Goal: Obtain resource: Download file/media

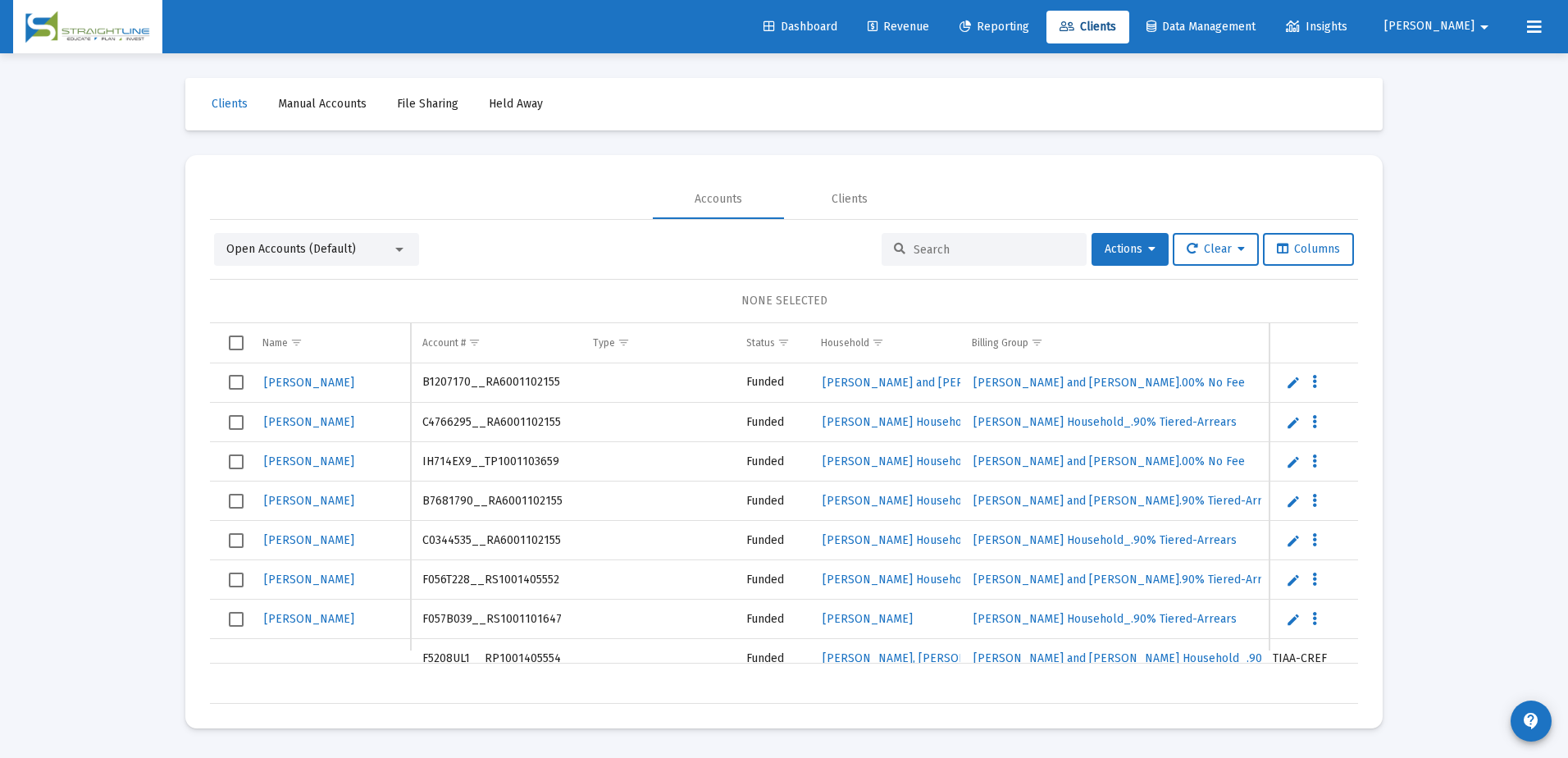
scroll to position [0, 689]
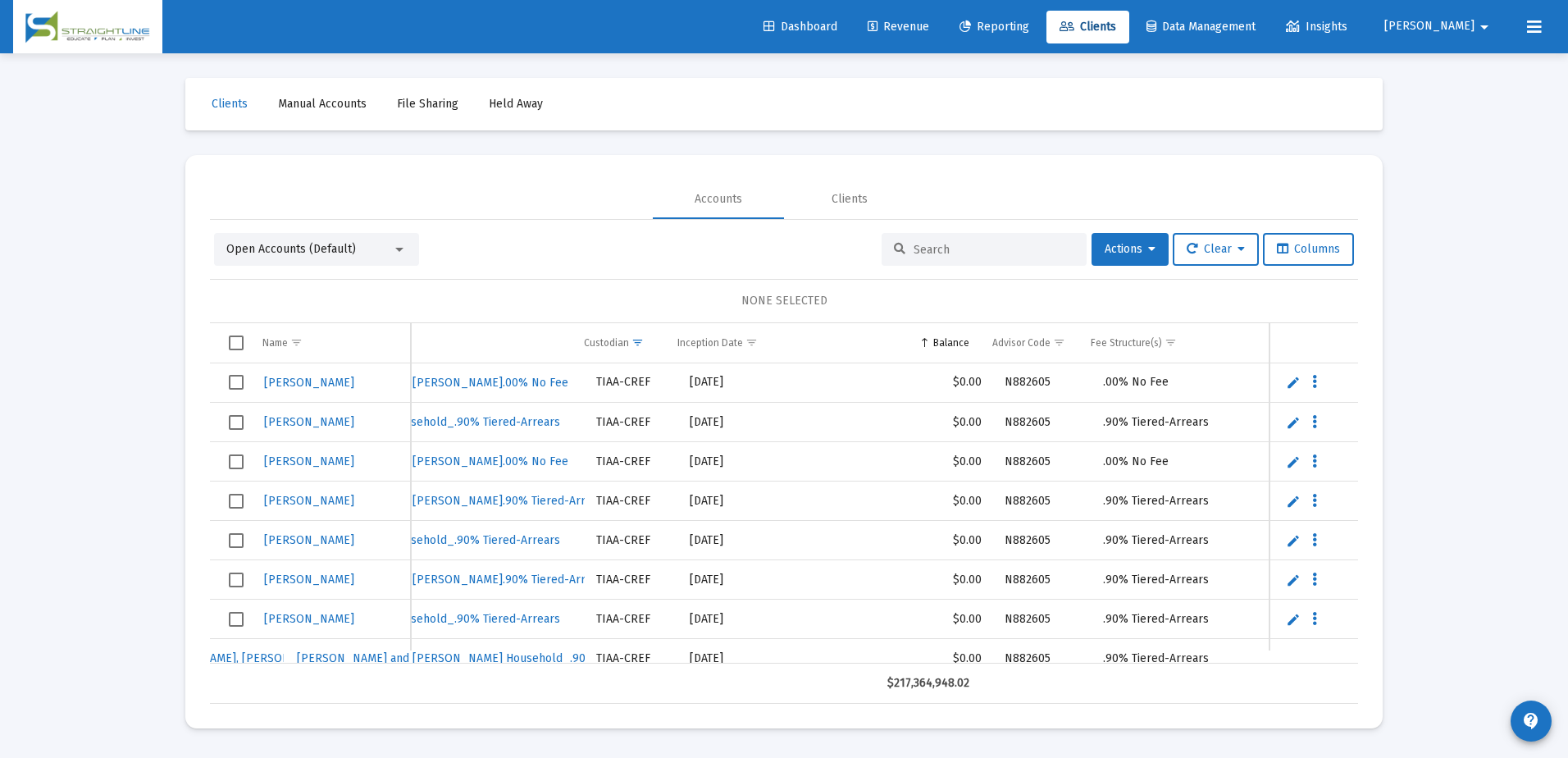
click at [950, 241] on div at bounding box center [984, 249] width 205 height 33
click at [952, 244] on input at bounding box center [994, 249] width 161 height 14
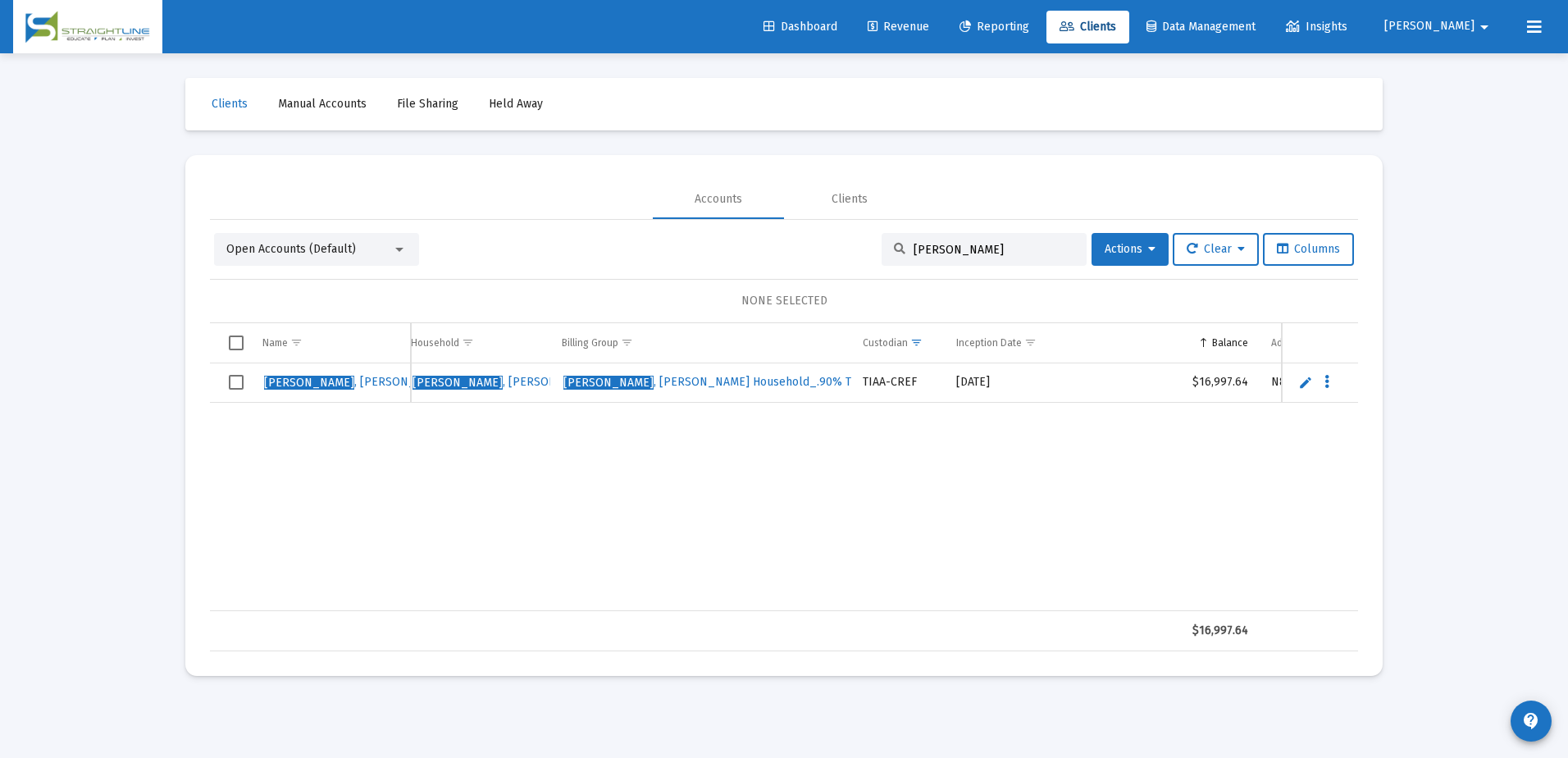
scroll to position [0, 0]
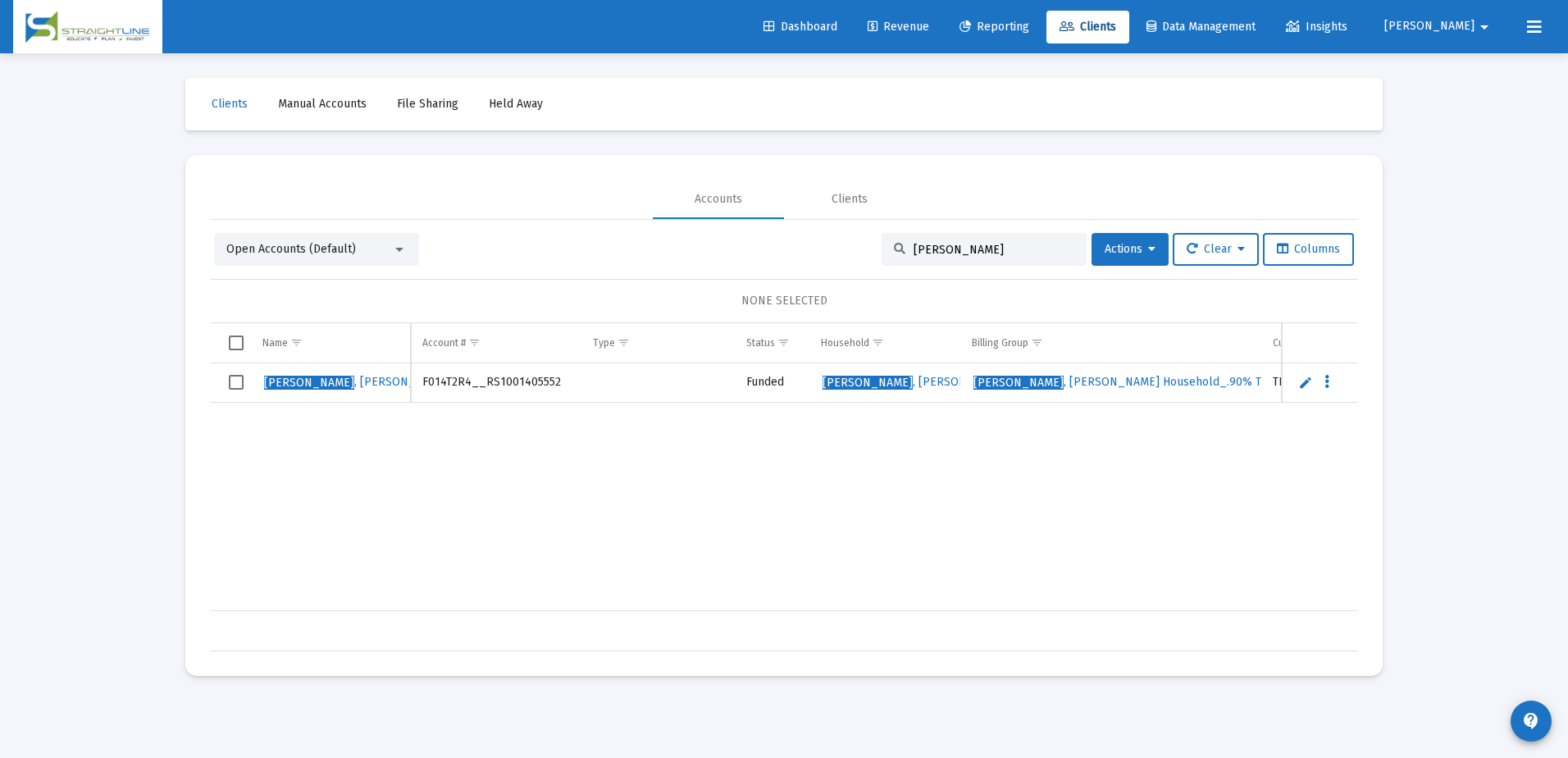
type input "[PERSON_NAME]"
click at [305, 385] on span "[PERSON_NAME]" at bounding box center [358, 381] width 186 height 14
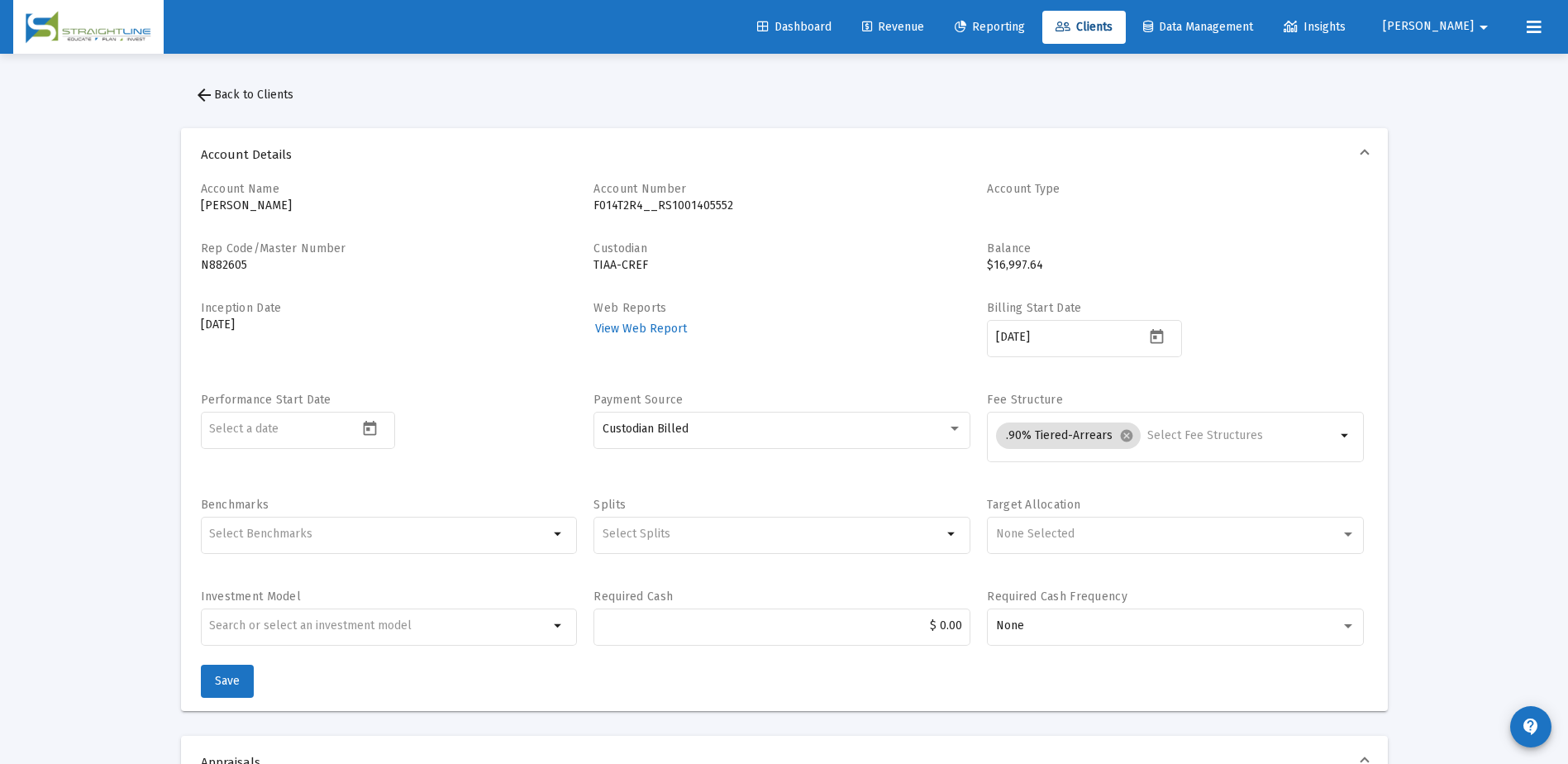
click at [263, 102] on button "arrow_back Back to Clients" at bounding box center [244, 95] width 126 height 33
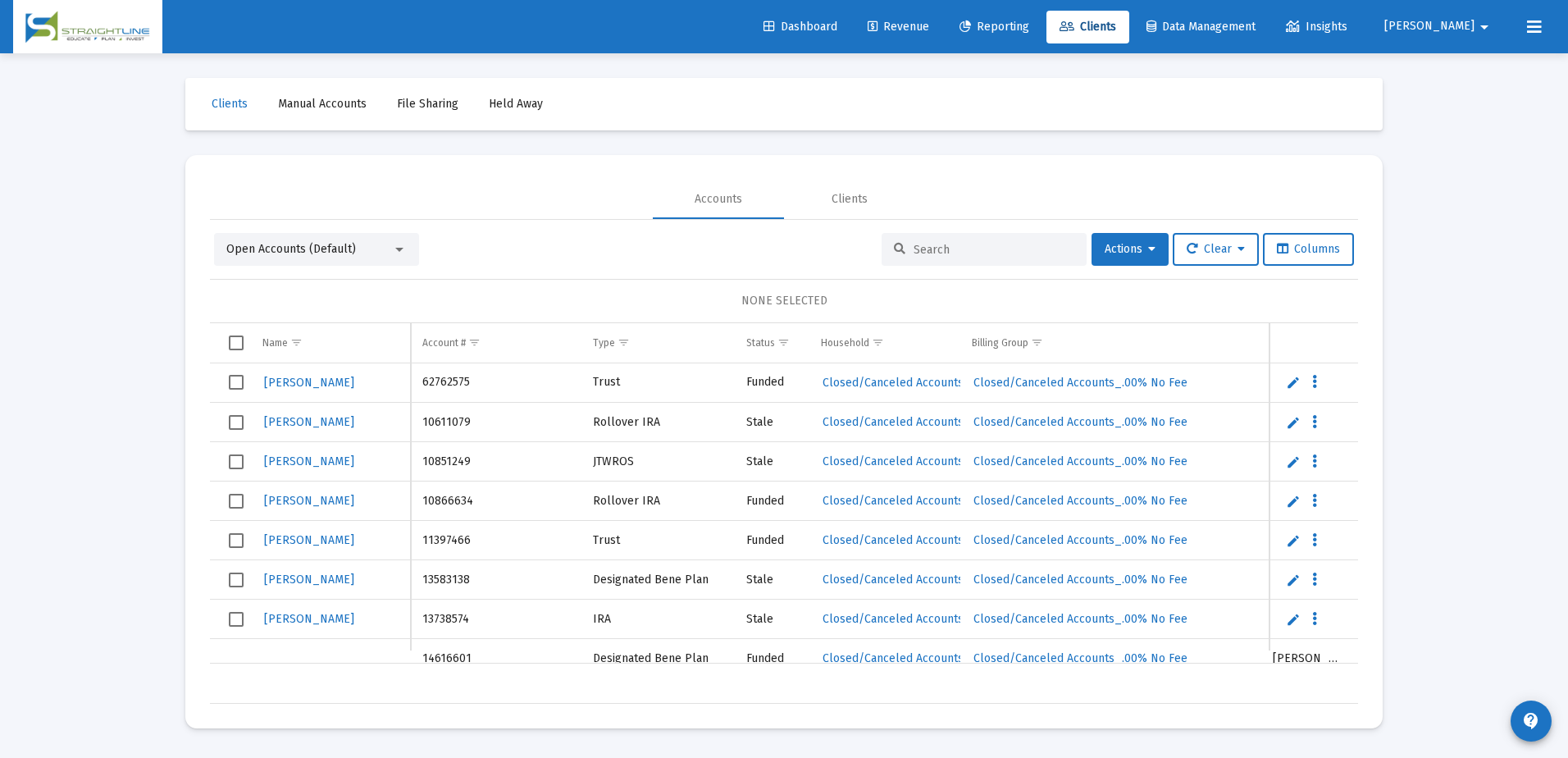
click at [959, 264] on div at bounding box center [984, 249] width 205 height 33
click at [955, 240] on div at bounding box center [984, 249] width 205 height 33
click at [961, 243] on input at bounding box center [994, 249] width 161 height 14
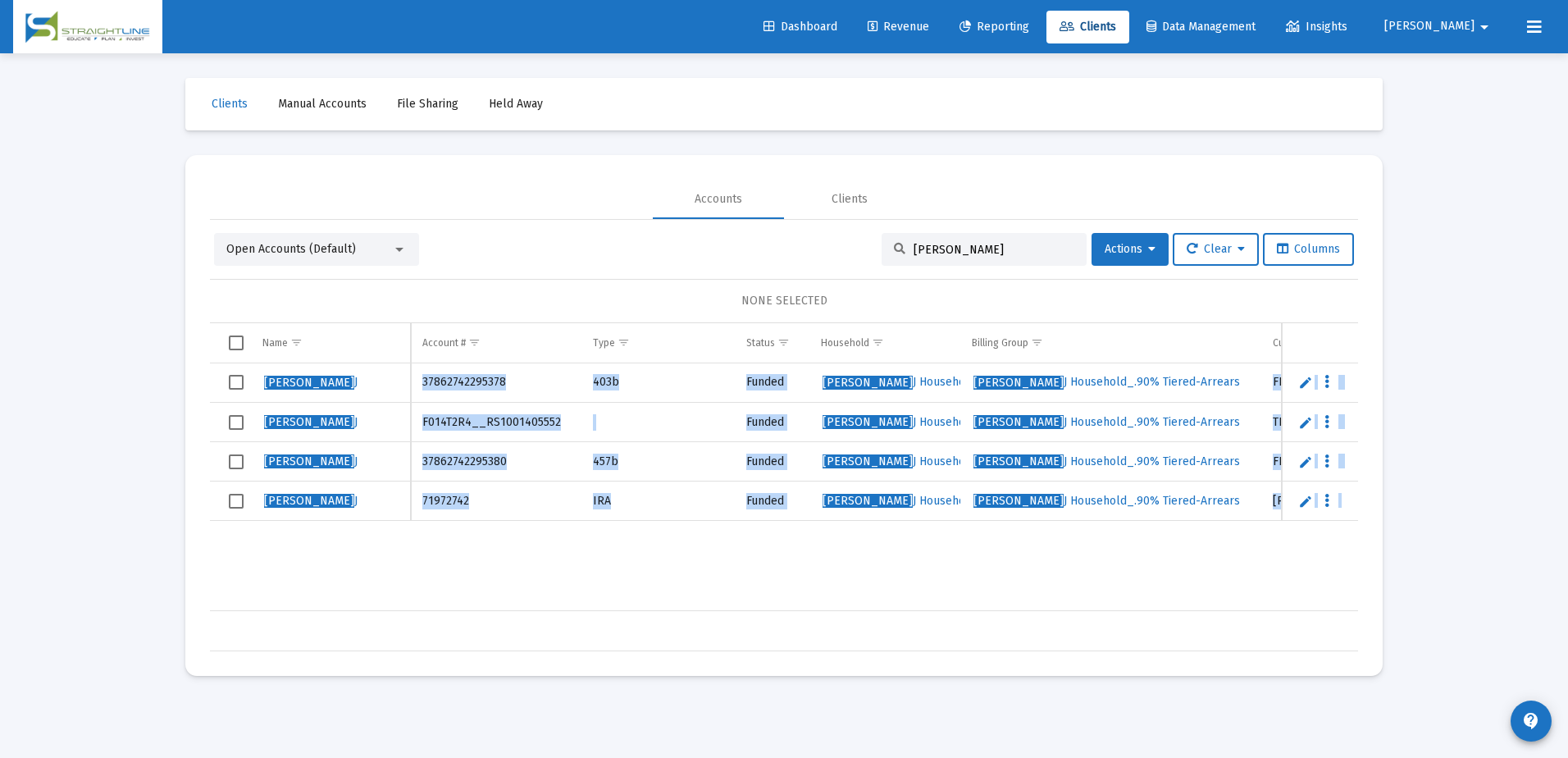
drag, startPoint x: 650, startPoint y: 610, endPoint x: 699, endPoint y: 603, distance: 49.5
click at [699, 603] on div "Name Name Account # Type Status Household Billing Group Custodian Inception Dat…" at bounding box center [784, 487] width 1148 height 328
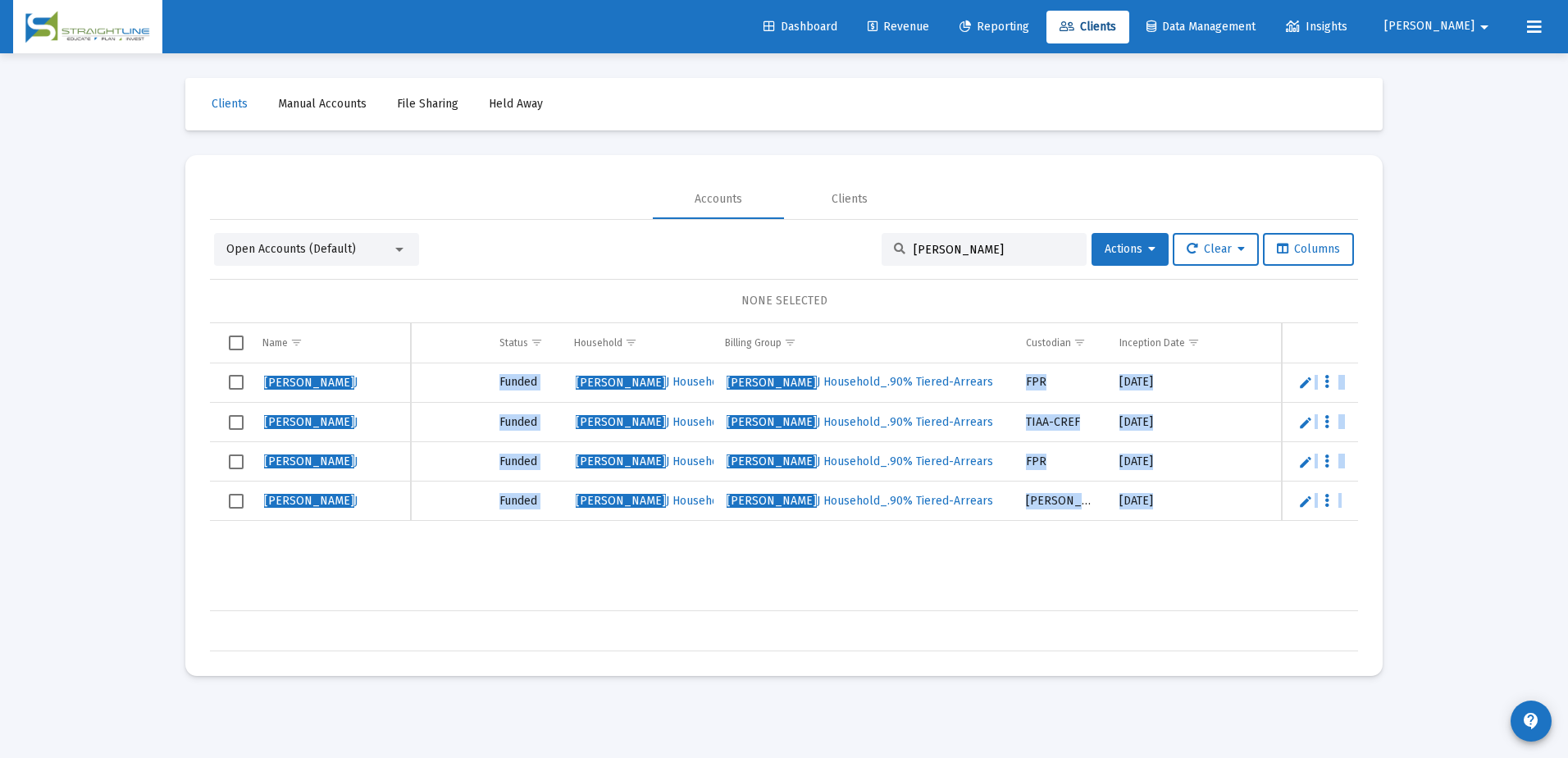
scroll to position [0, 496]
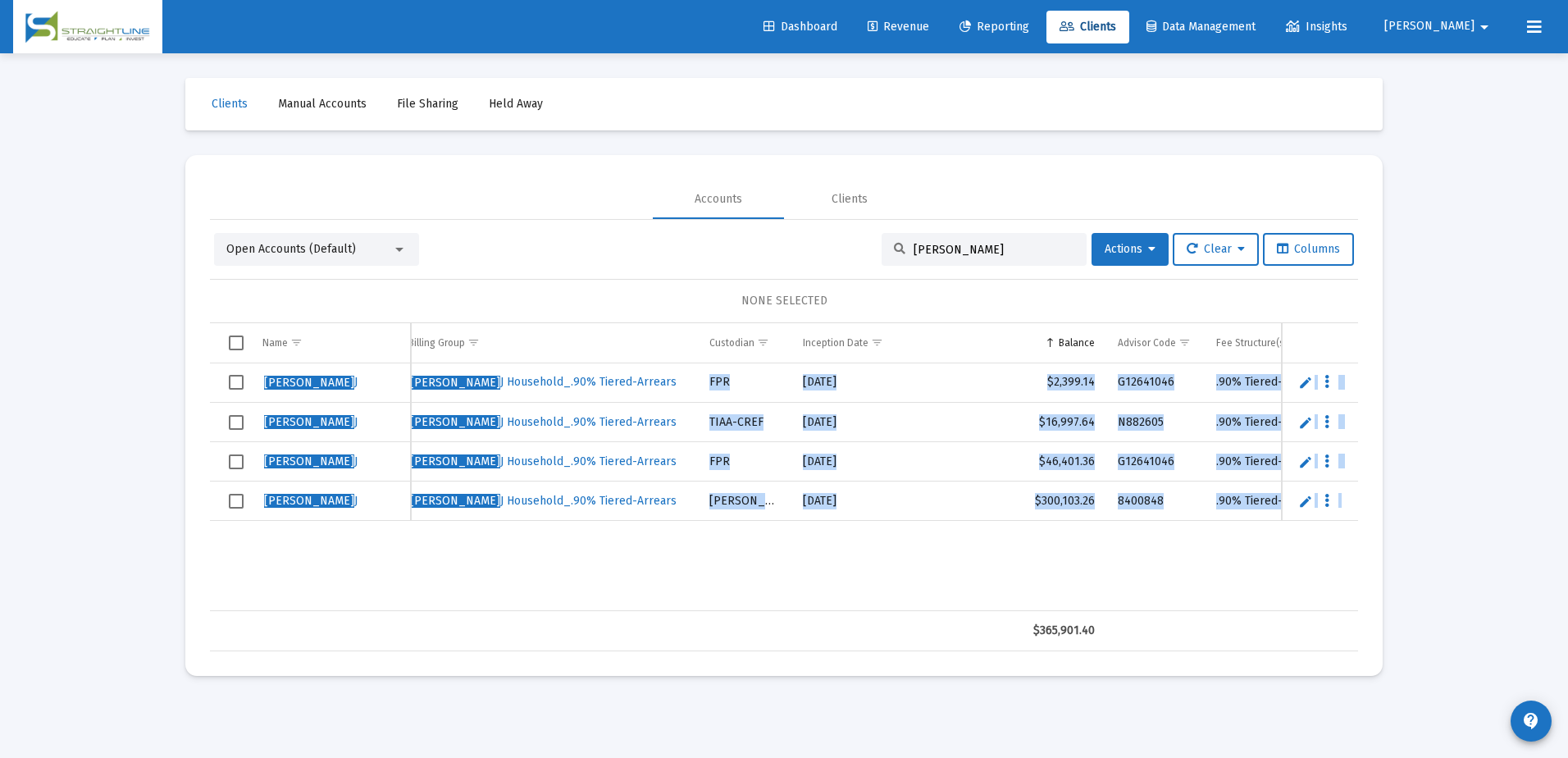
click at [1012, 565] on div "[PERSON_NAME] 37862742295378 403b Funded [PERSON_NAME] Household [PERSON_NAME] …" at bounding box center [558, 487] width 1825 height 248
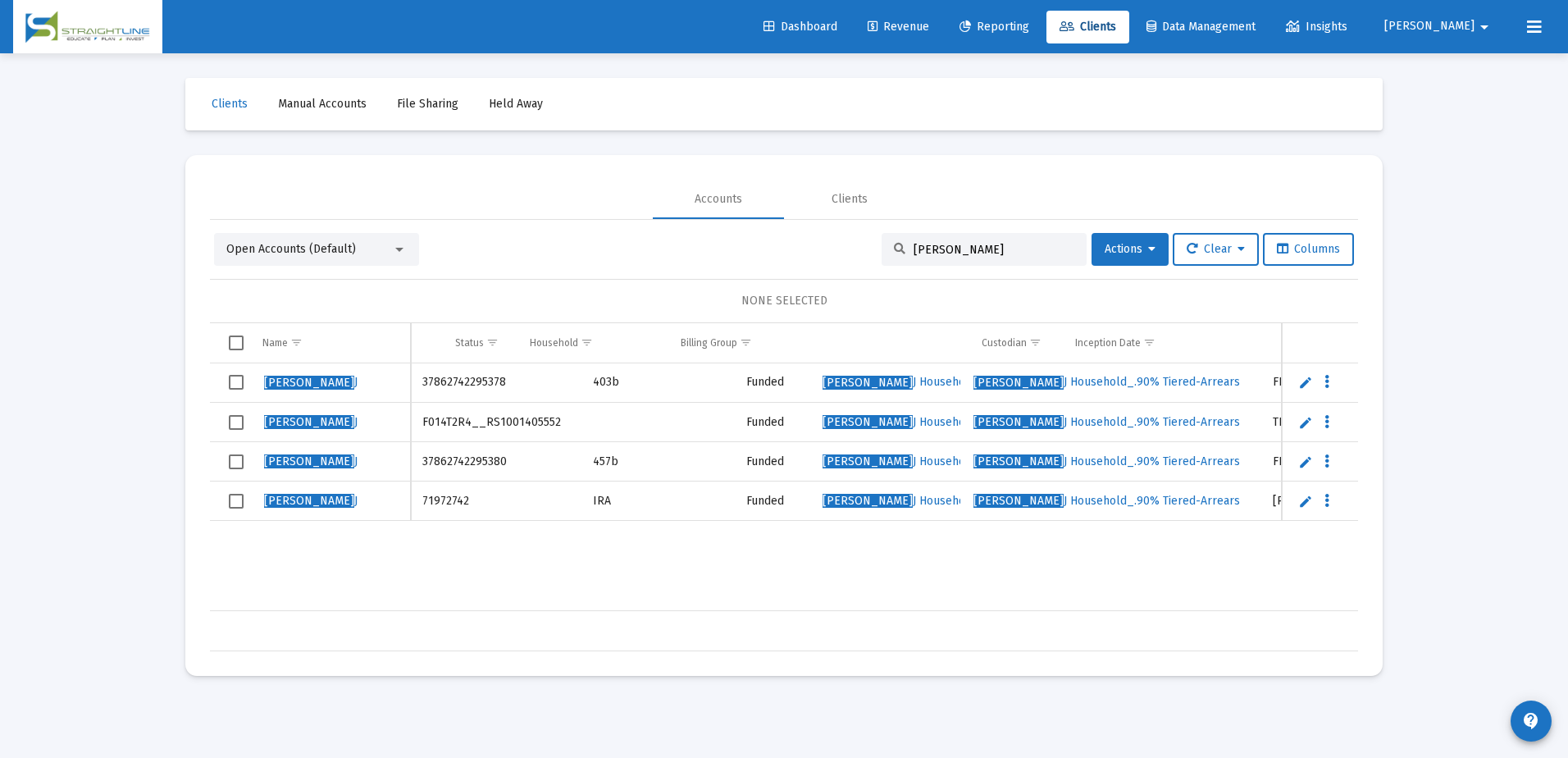
scroll to position [0, 0]
click at [300, 381] on span "[PERSON_NAME]" at bounding box center [309, 382] width 90 height 14
click at [969, 253] on input "[PERSON_NAME]" at bounding box center [994, 249] width 161 height 14
click at [969, 254] on input "[PERSON_NAME]" at bounding box center [994, 249] width 161 height 14
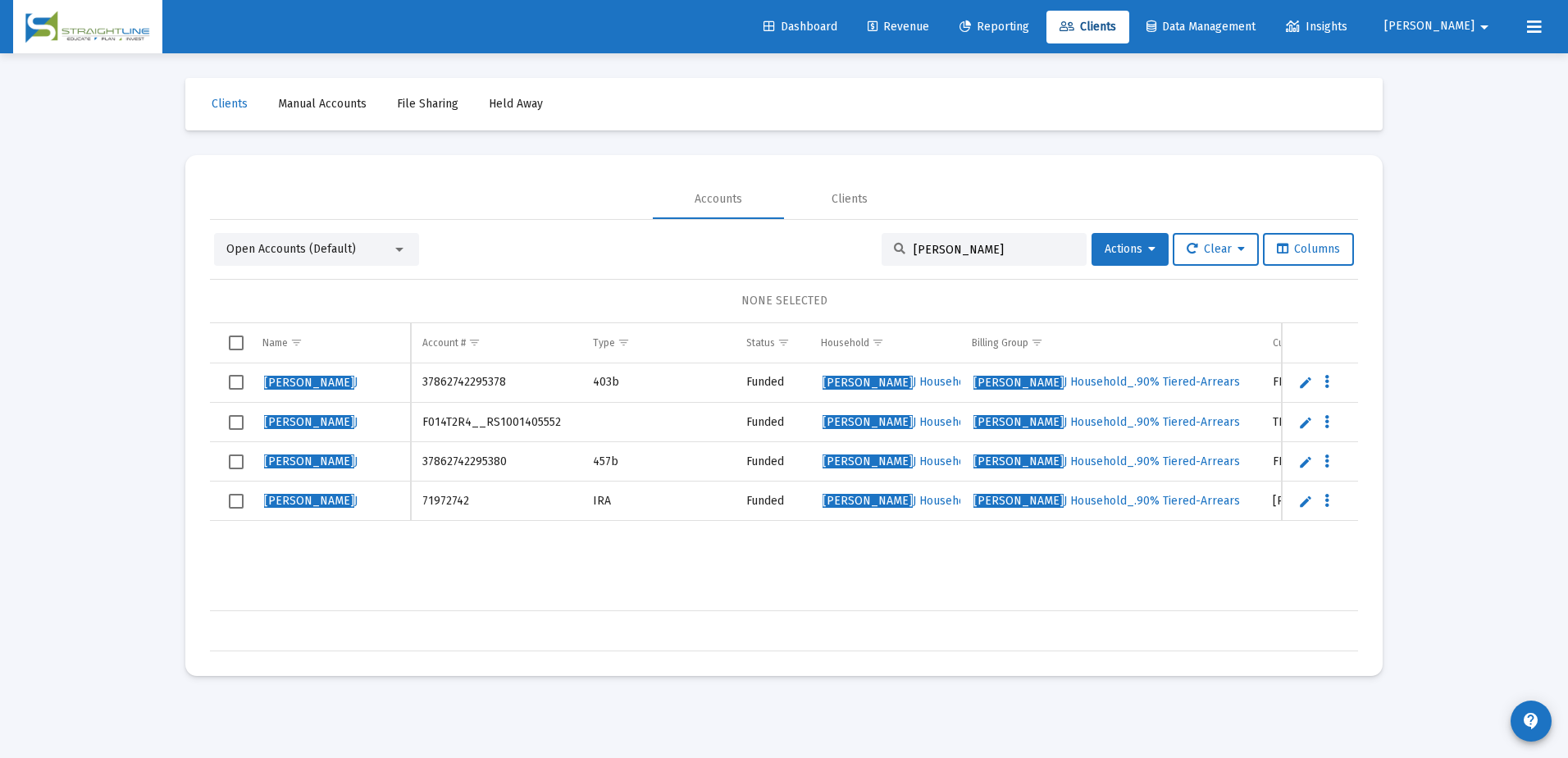
click at [969, 254] on input "[PERSON_NAME]" at bounding box center [994, 249] width 161 height 14
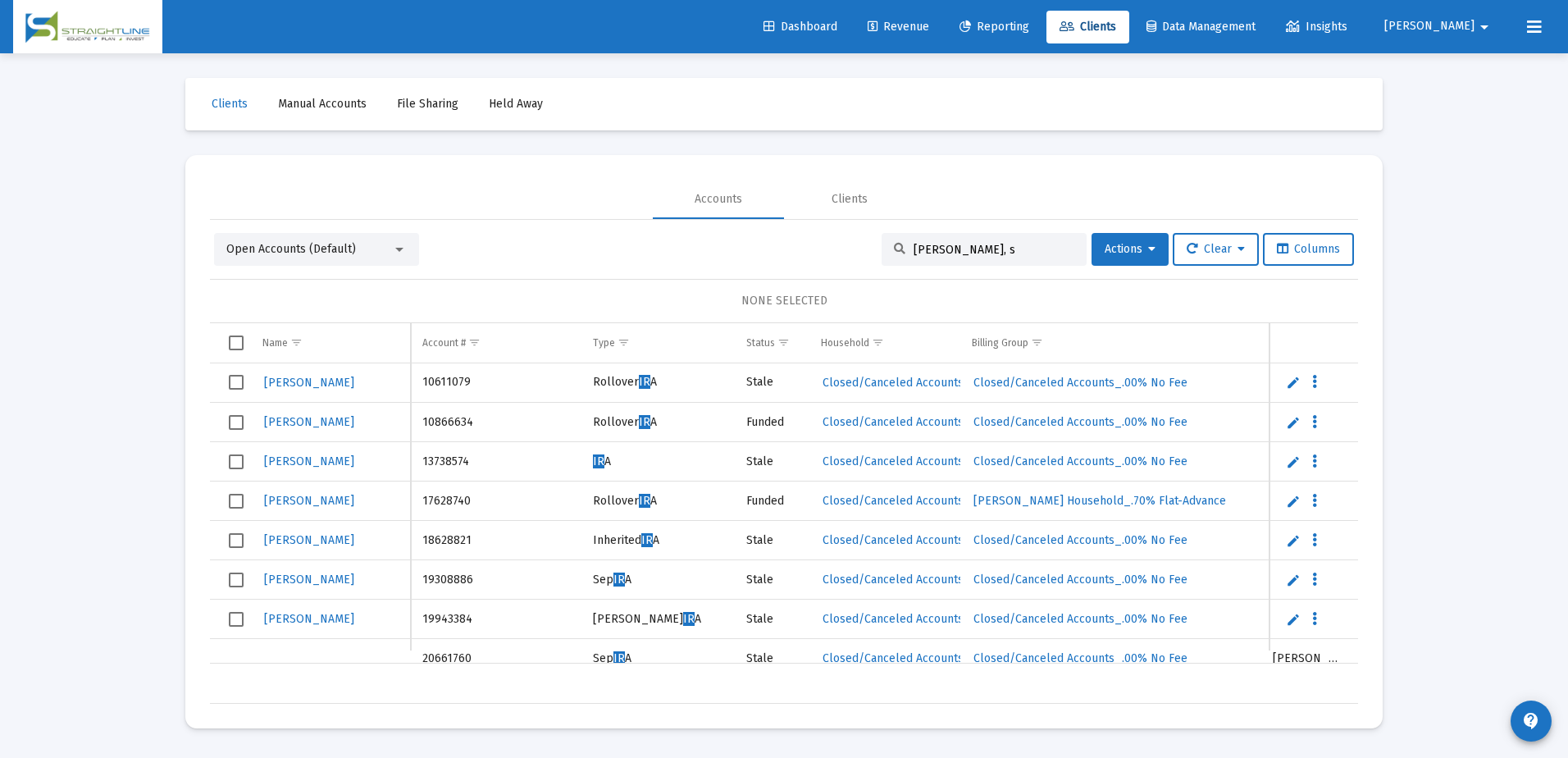
type input "irving, st"
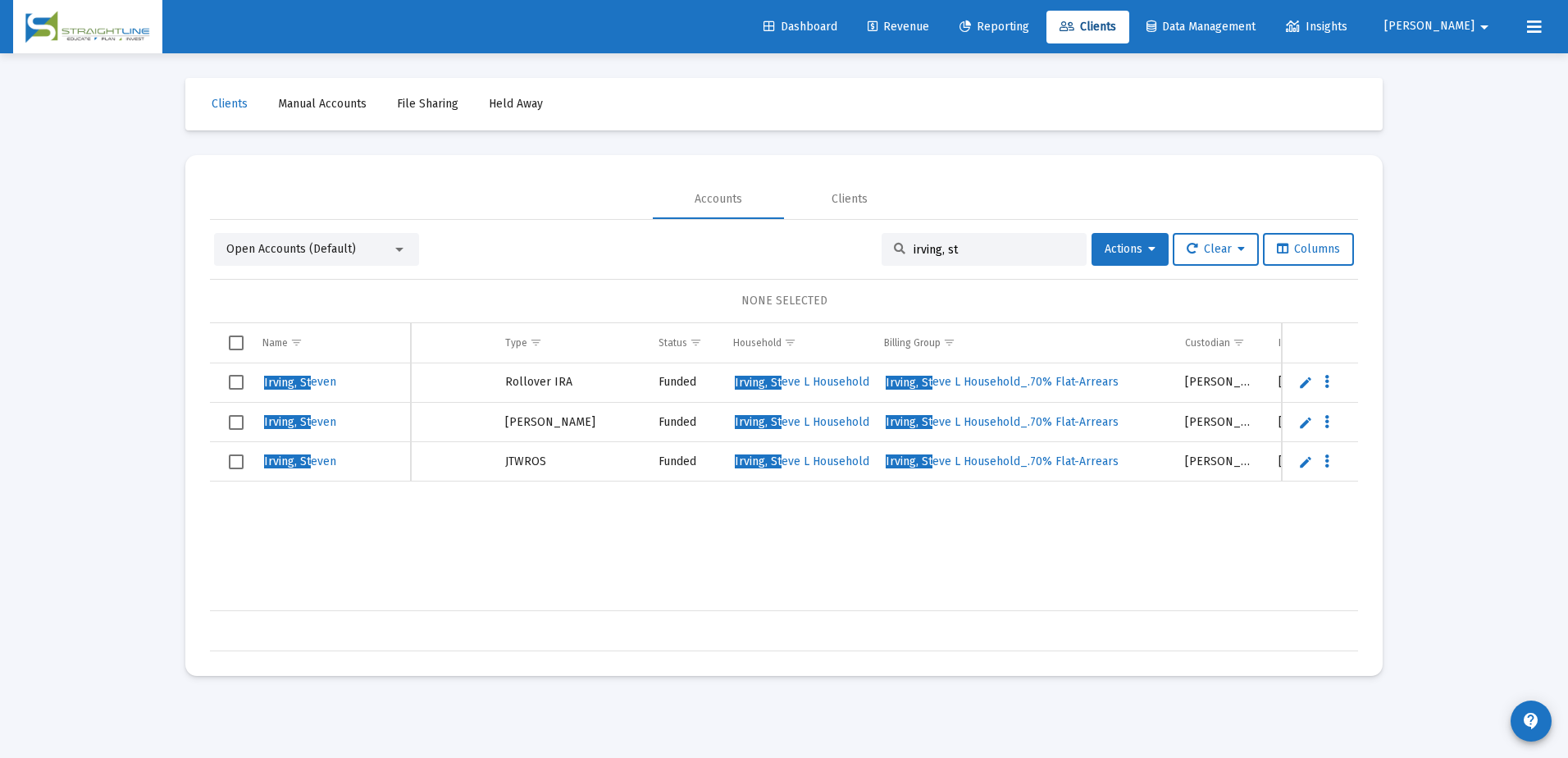
scroll to position [0, 191]
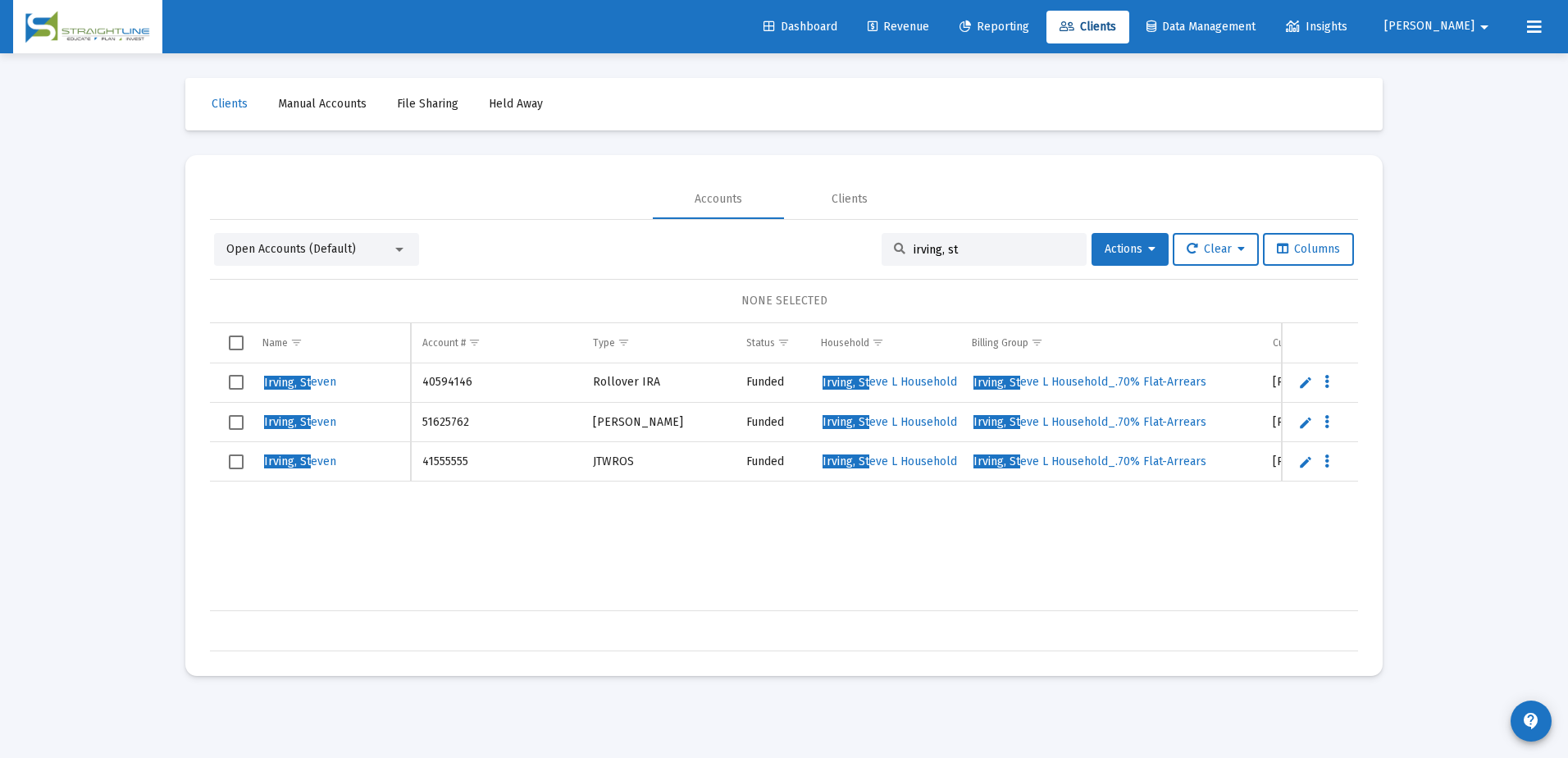
click at [961, 248] on input "irving, st" at bounding box center [994, 249] width 161 height 14
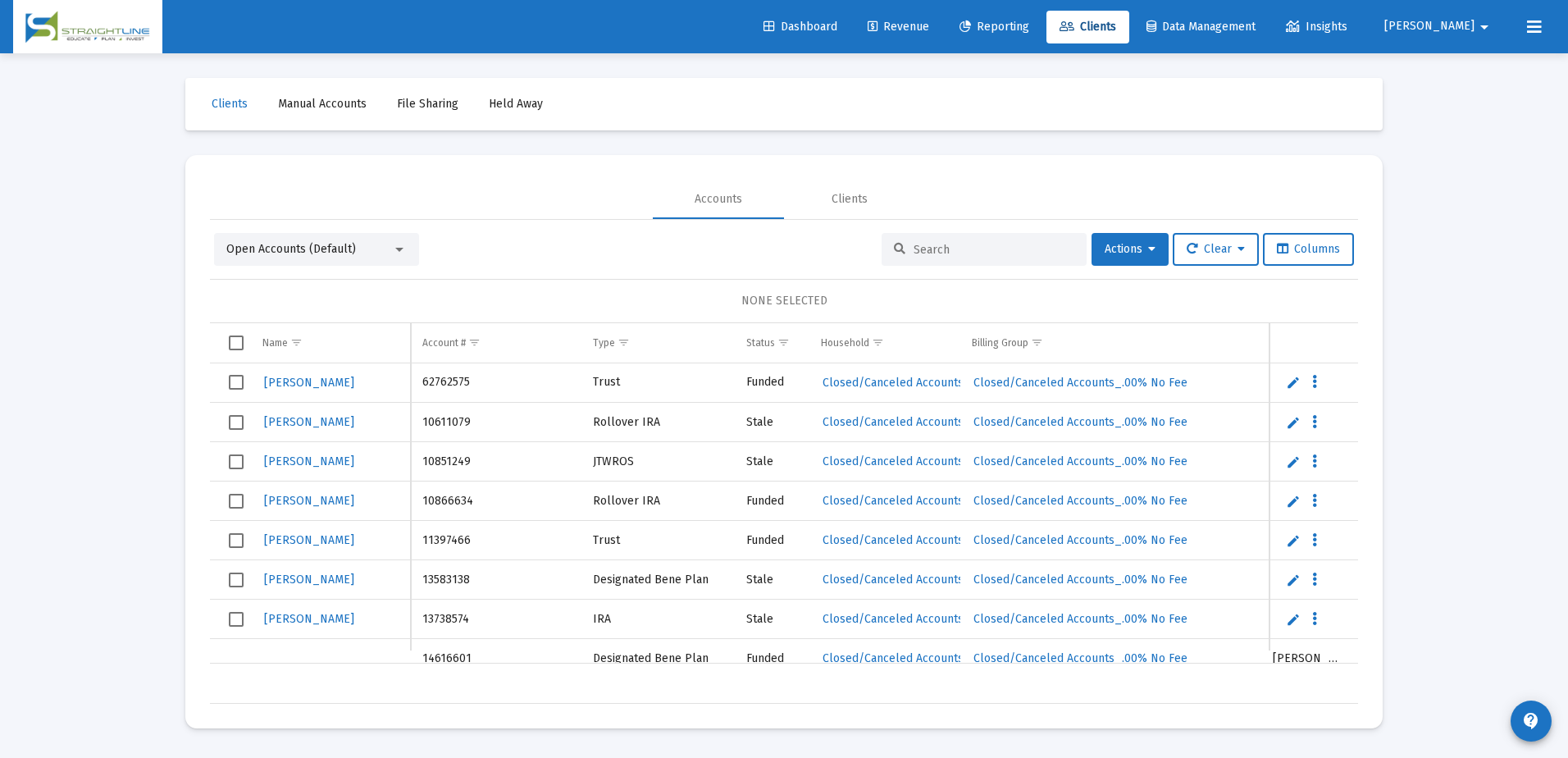
click at [953, 249] on input at bounding box center [994, 249] width 161 height 14
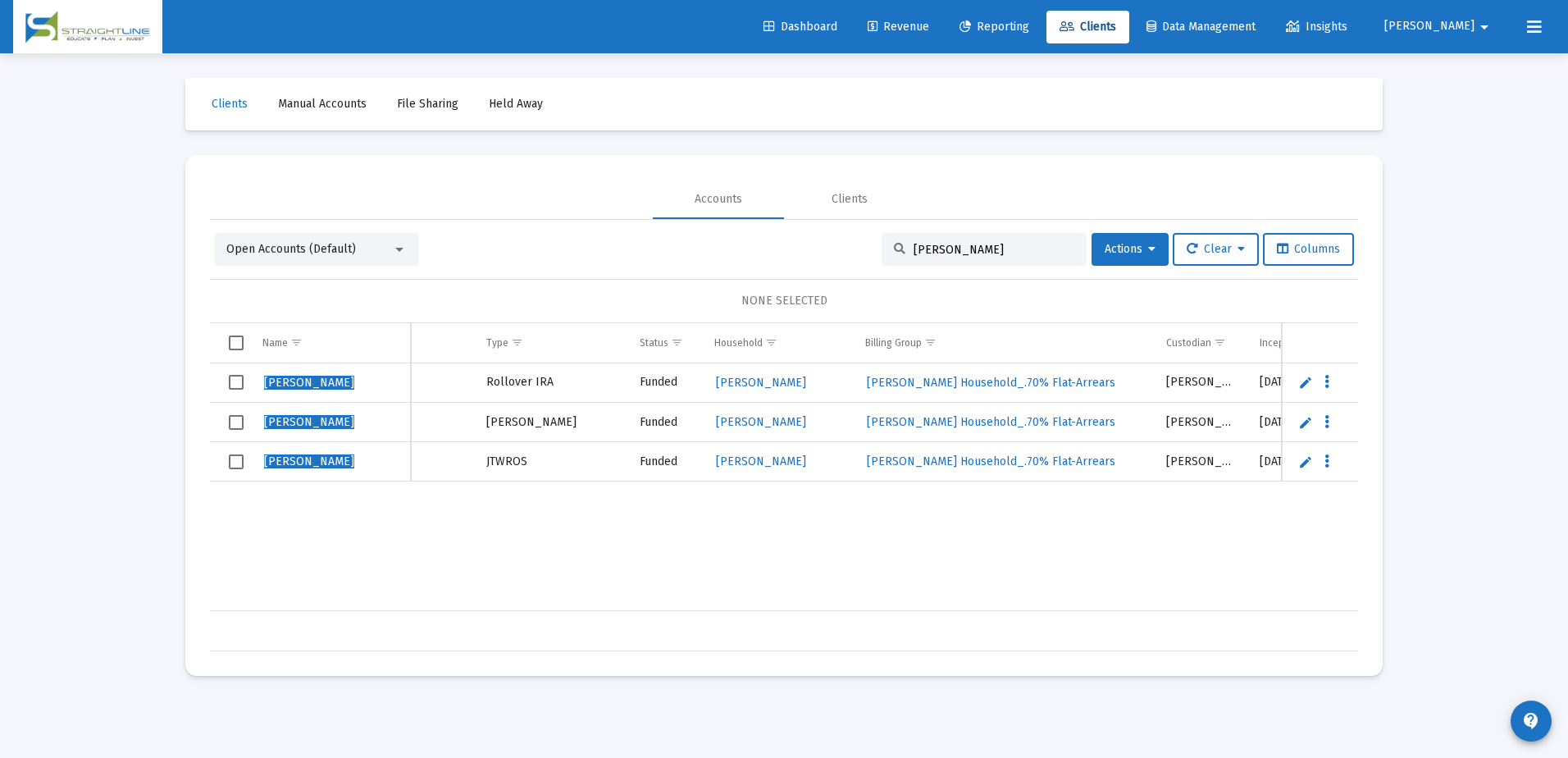
type input "[PERSON_NAME]"
click at [309, 456] on span "[PERSON_NAME]" at bounding box center [309, 461] width 90 height 14
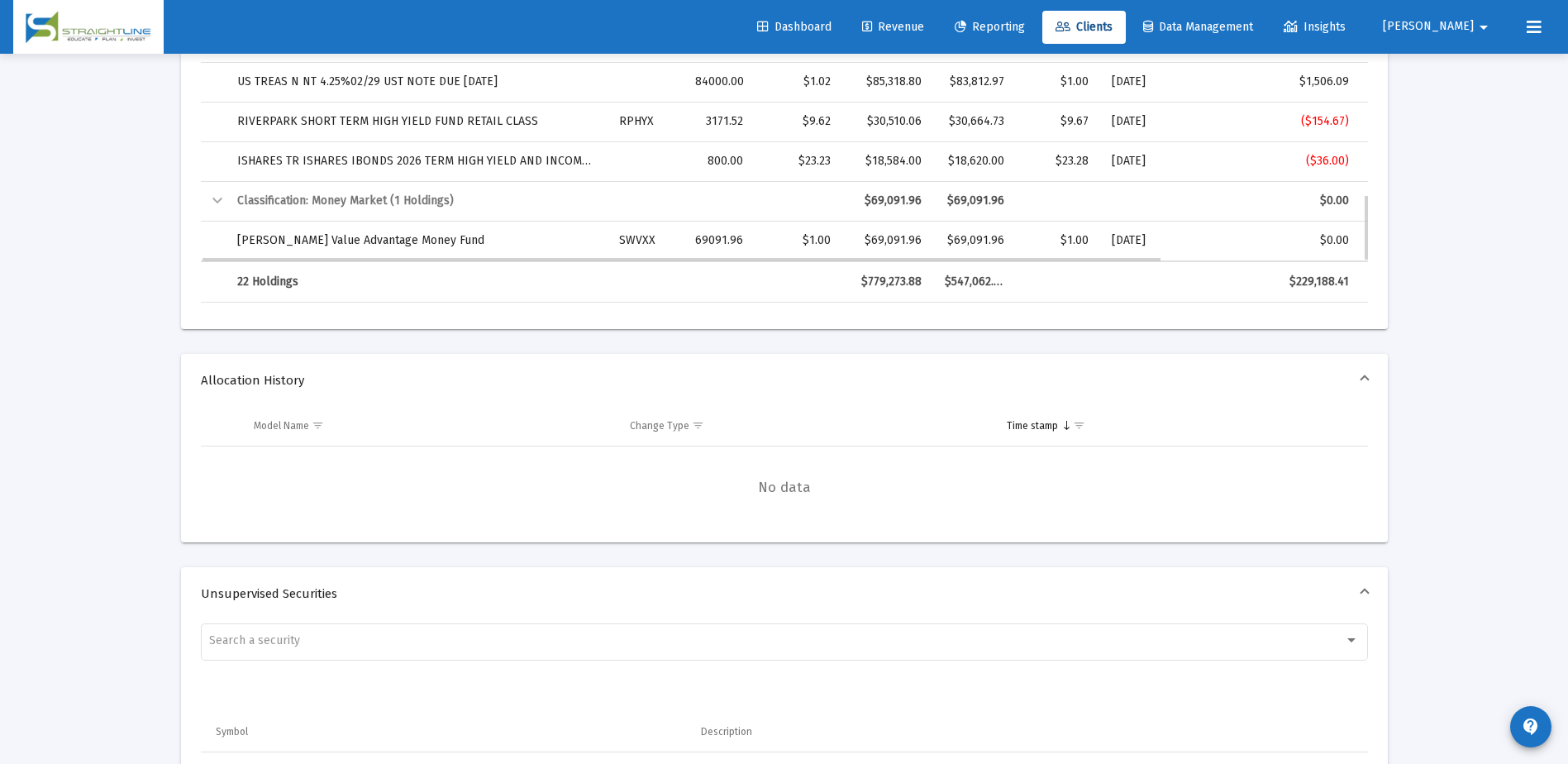
scroll to position [1005, 0]
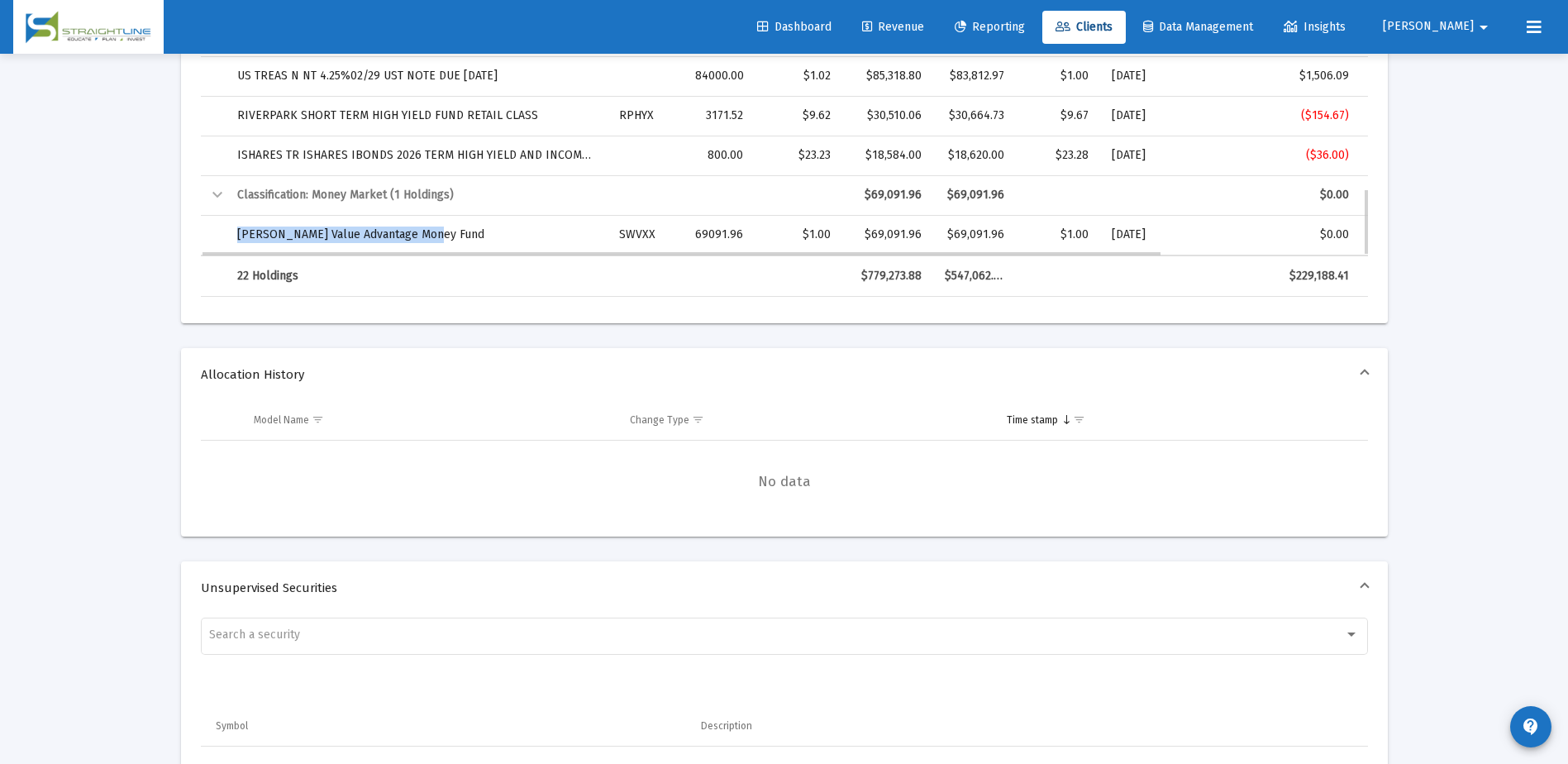
drag, startPoint x: 438, startPoint y: 234, endPoint x: 227, endPoint y: 228, distance: 211.1
click at [227, 228] on td "[PERSON_NAME] Value Advantage Money Fund" at bounding box center [416, 234] width 382 height 40
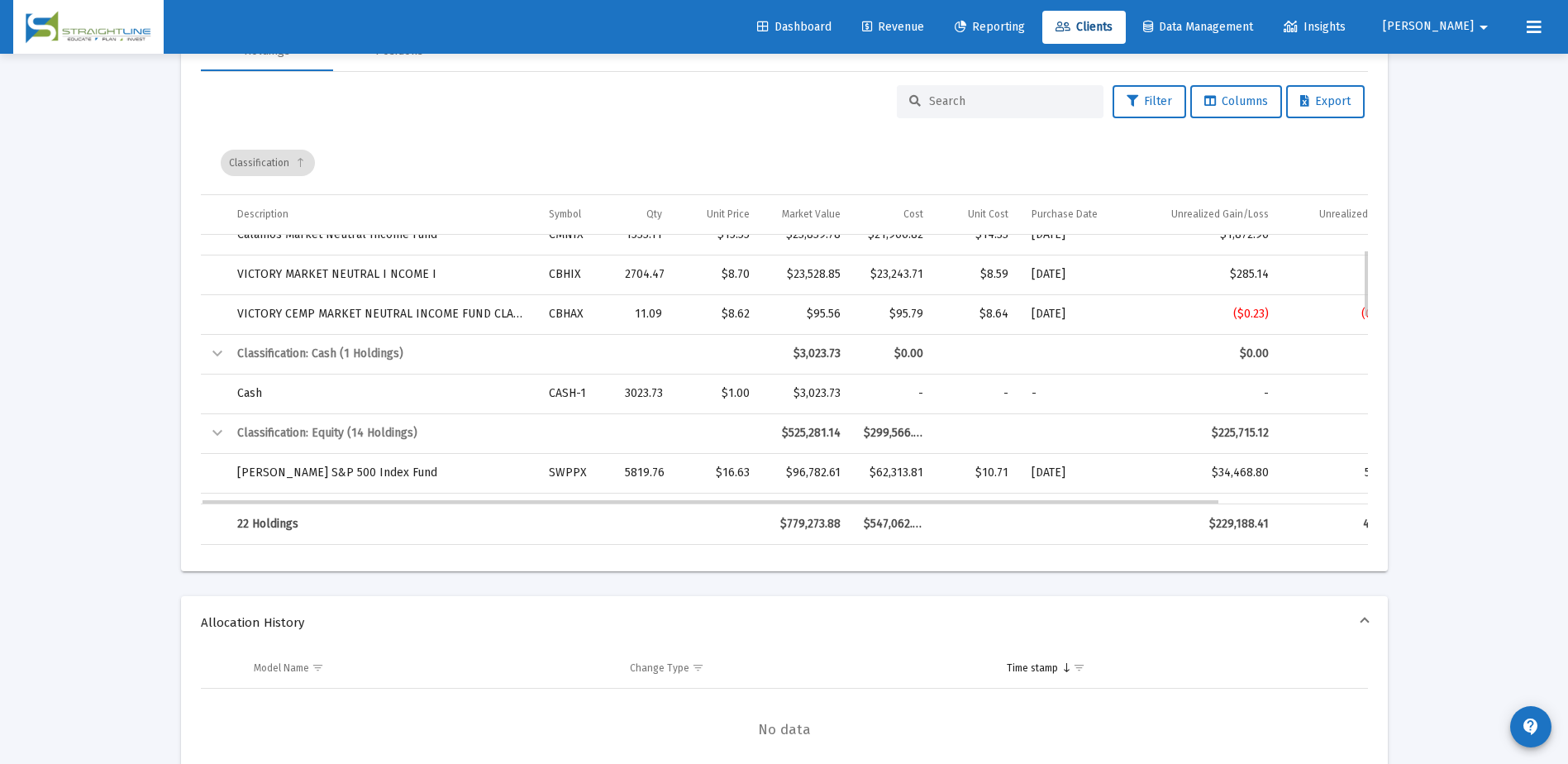
scroll to position [0, 0]
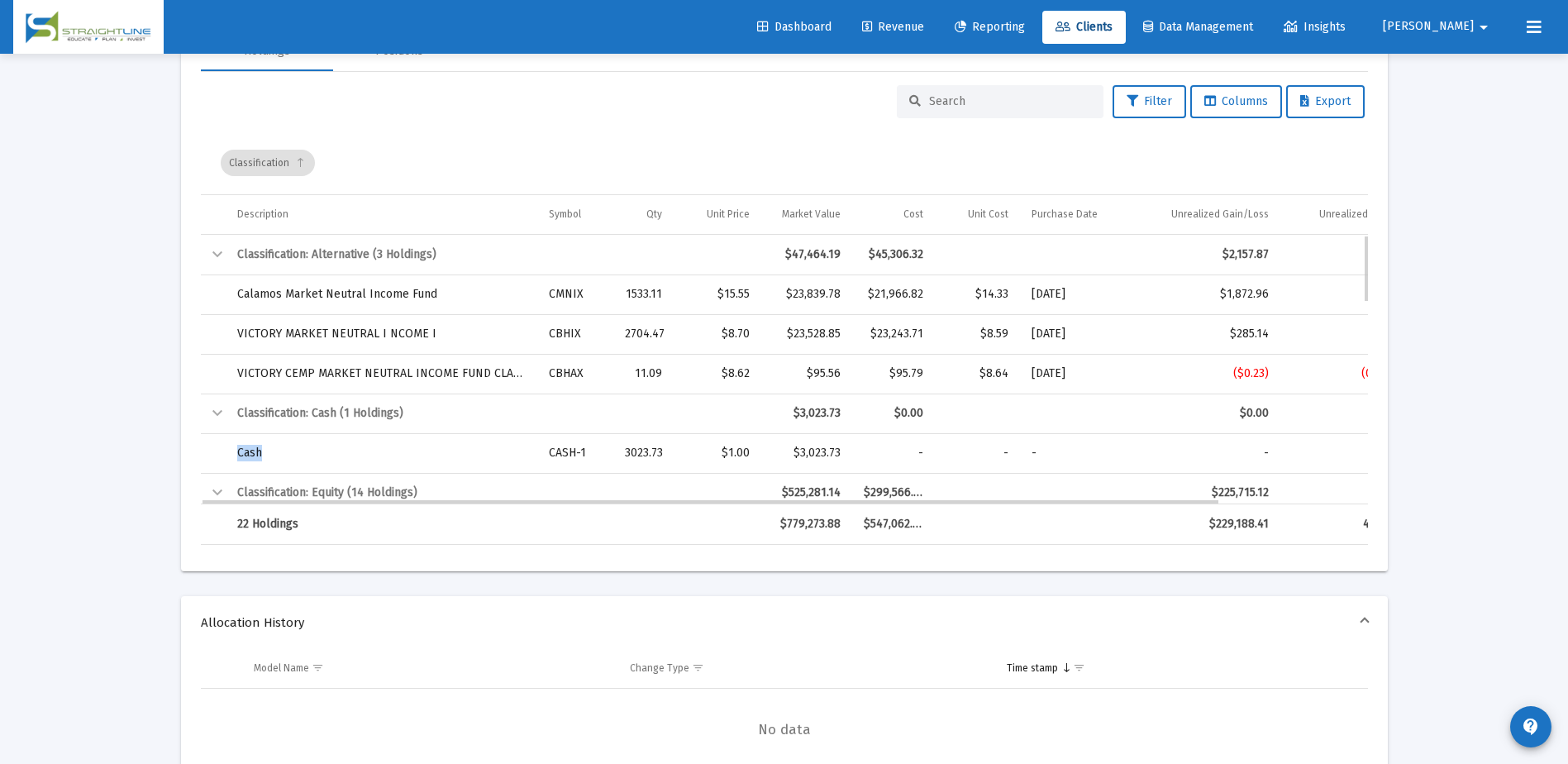
drag, startPoint x: 261, startPoint y: 450, endPoint x: 223, endPoint y: 448, distance: 38.1
click at [223, 448] on tr "Cash CASH-1 3023.73 $1.00 $3,023.73 - - - - - 0.39%" at bounding box center [869, 452] width 1336 height 40
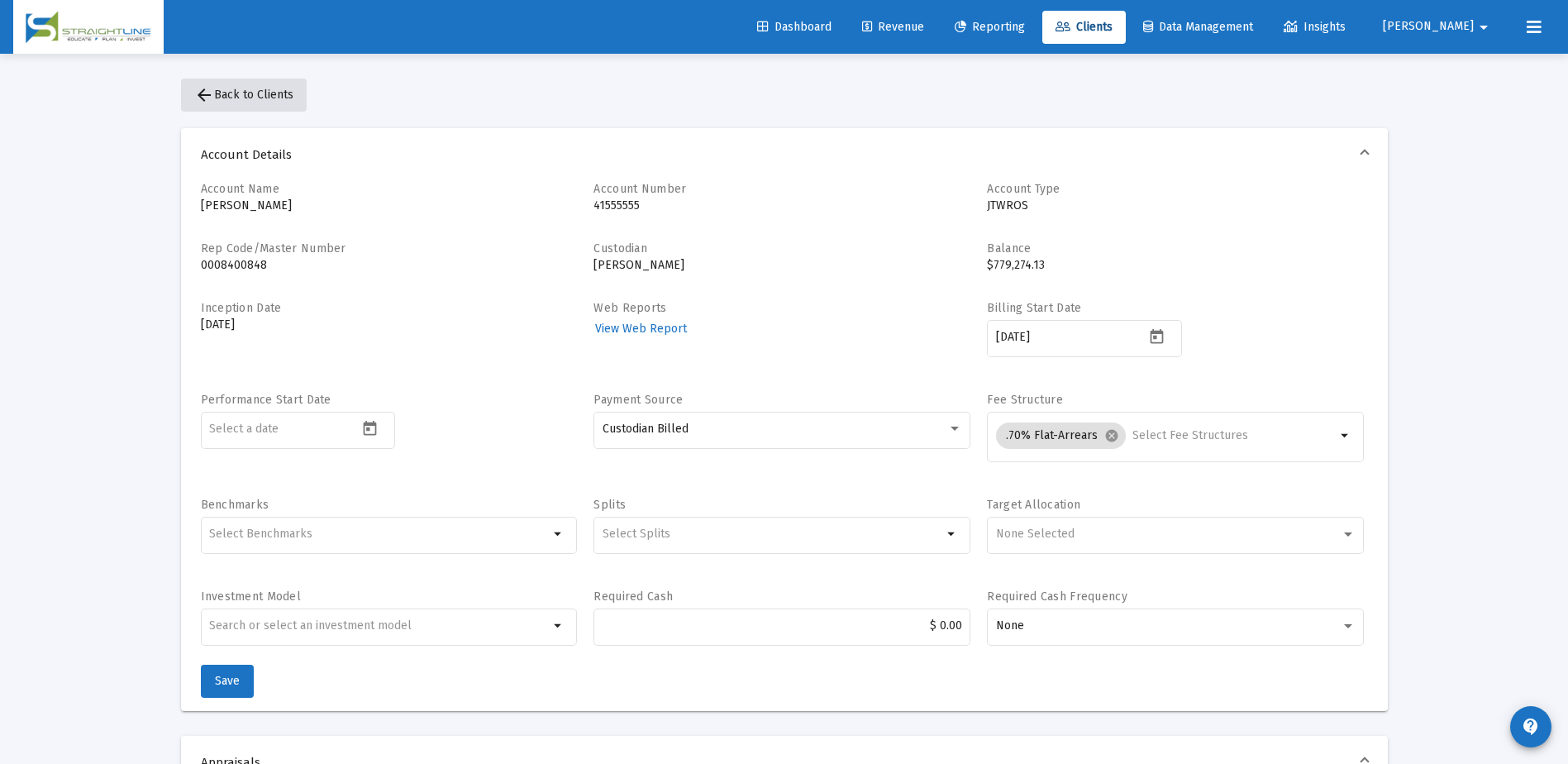
click at [245, 90] on span "arrow_back Back to Clients" at bounding box center [244, 94] width 99 height 14
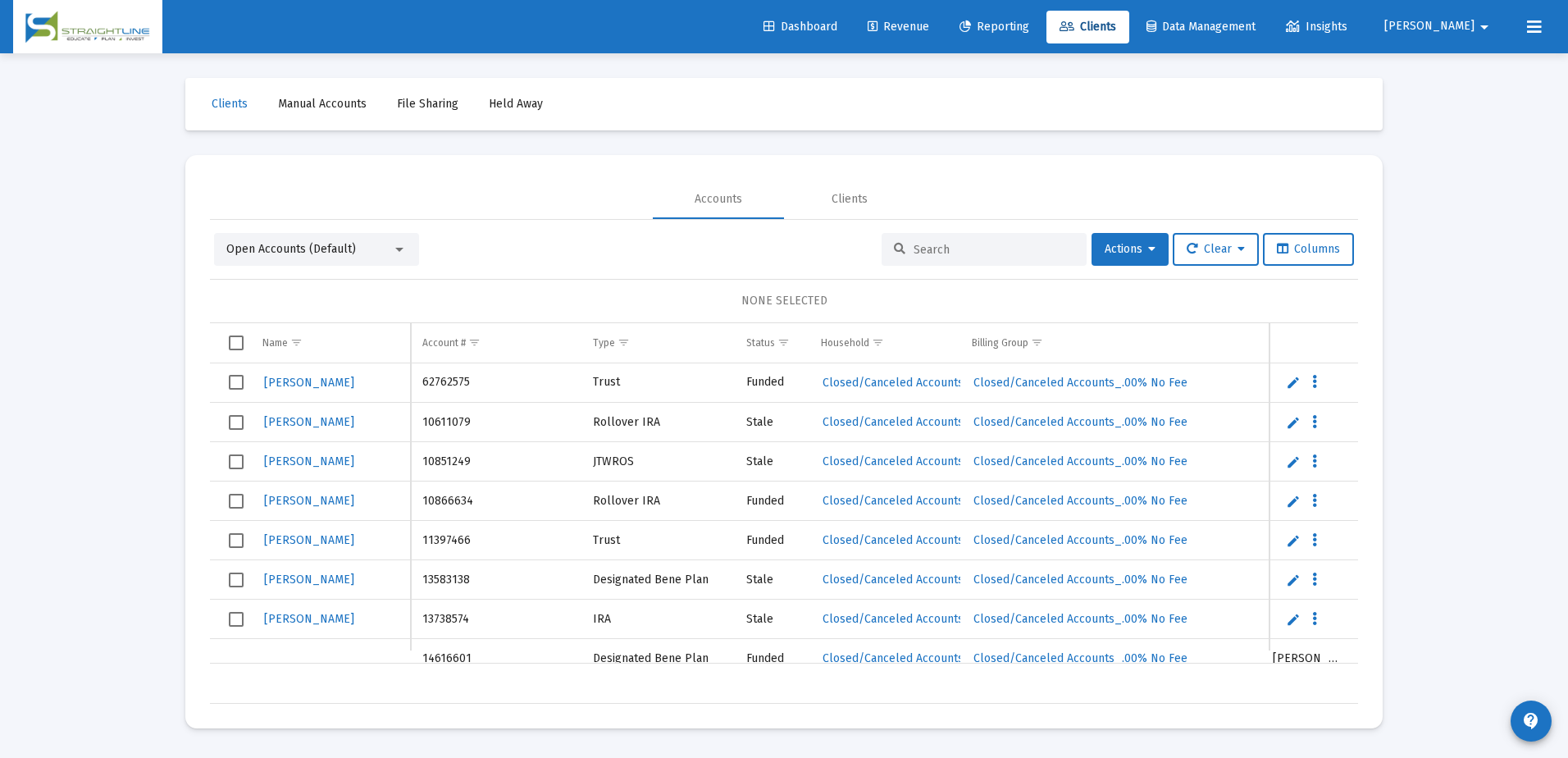
click at [919, 245] on input at bounding box center [994, 249] width 161 height 14
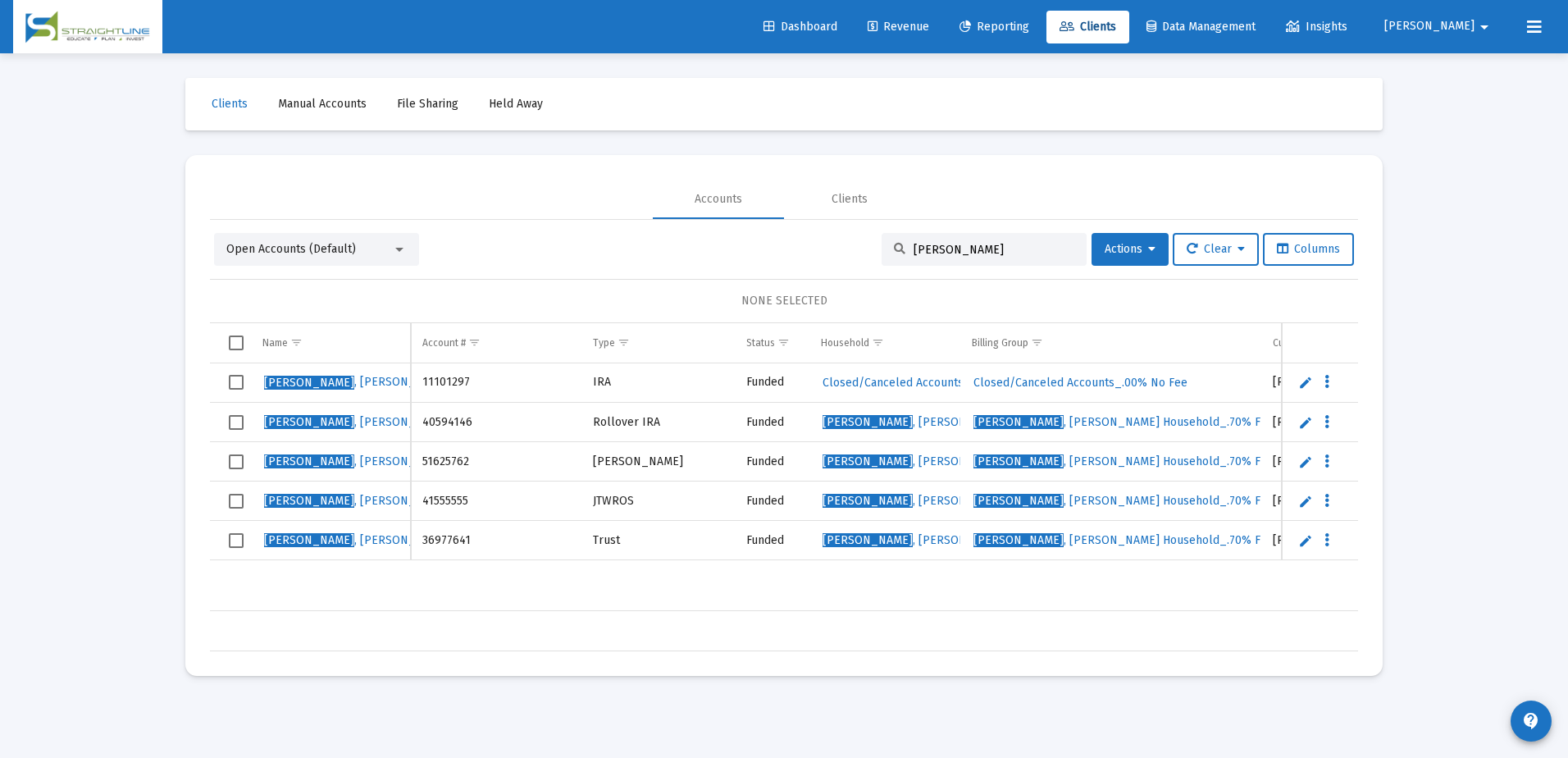
type input "[PERSON_NAME]"
click at [322, 419] on span "[PERSON_NAME]" at bounding box center [358, 421] width 186 height 14
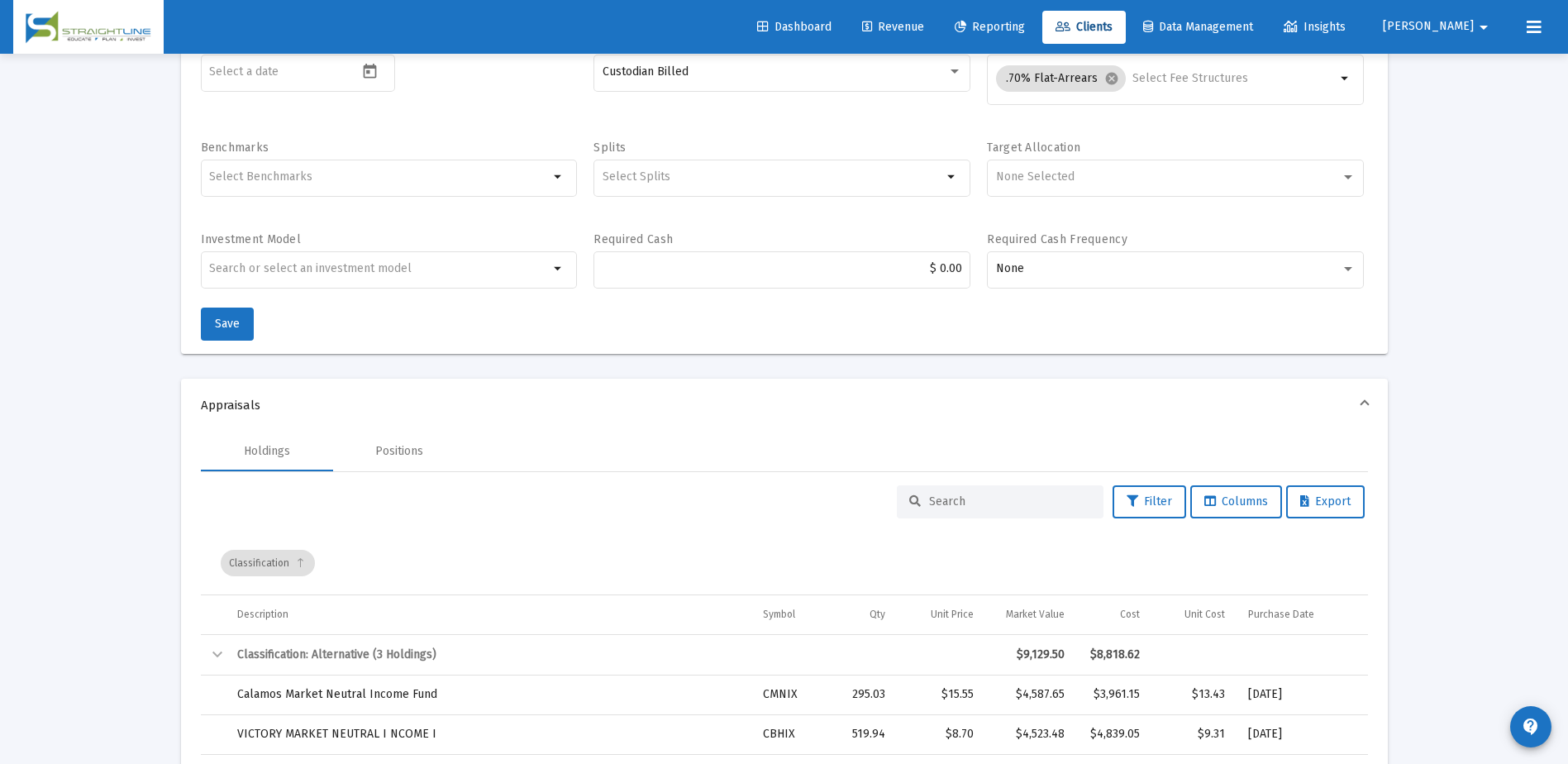
scroll to position [578, 0]
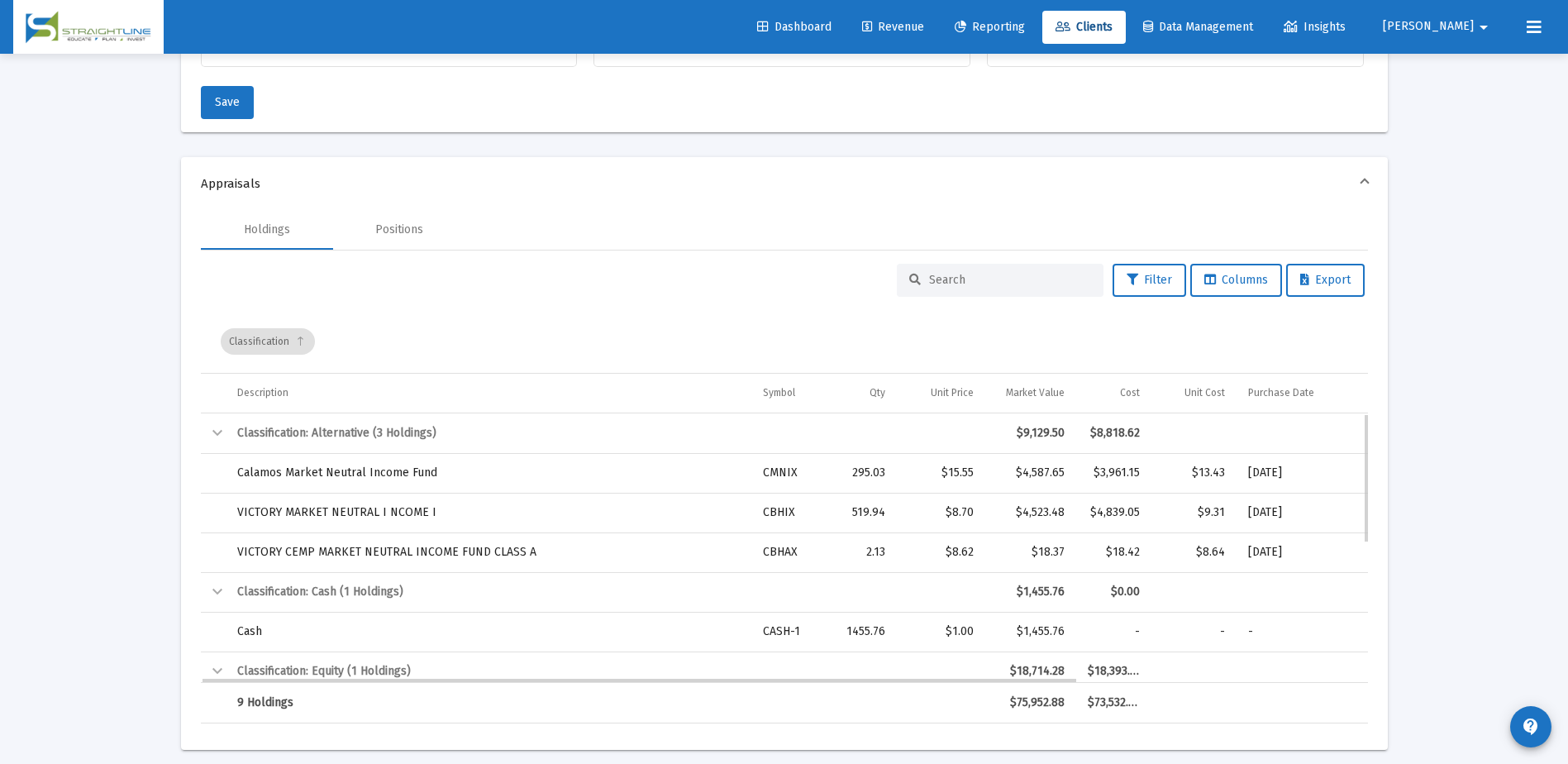
drag, startPoint x: 1069, startPoint y: 628, endPoint x: 1018, endPoint y: 628, distance: 51.0
click at [1018, 628] on td "$1,455.76" at bounding box center [1030, 631] width 91 height 40
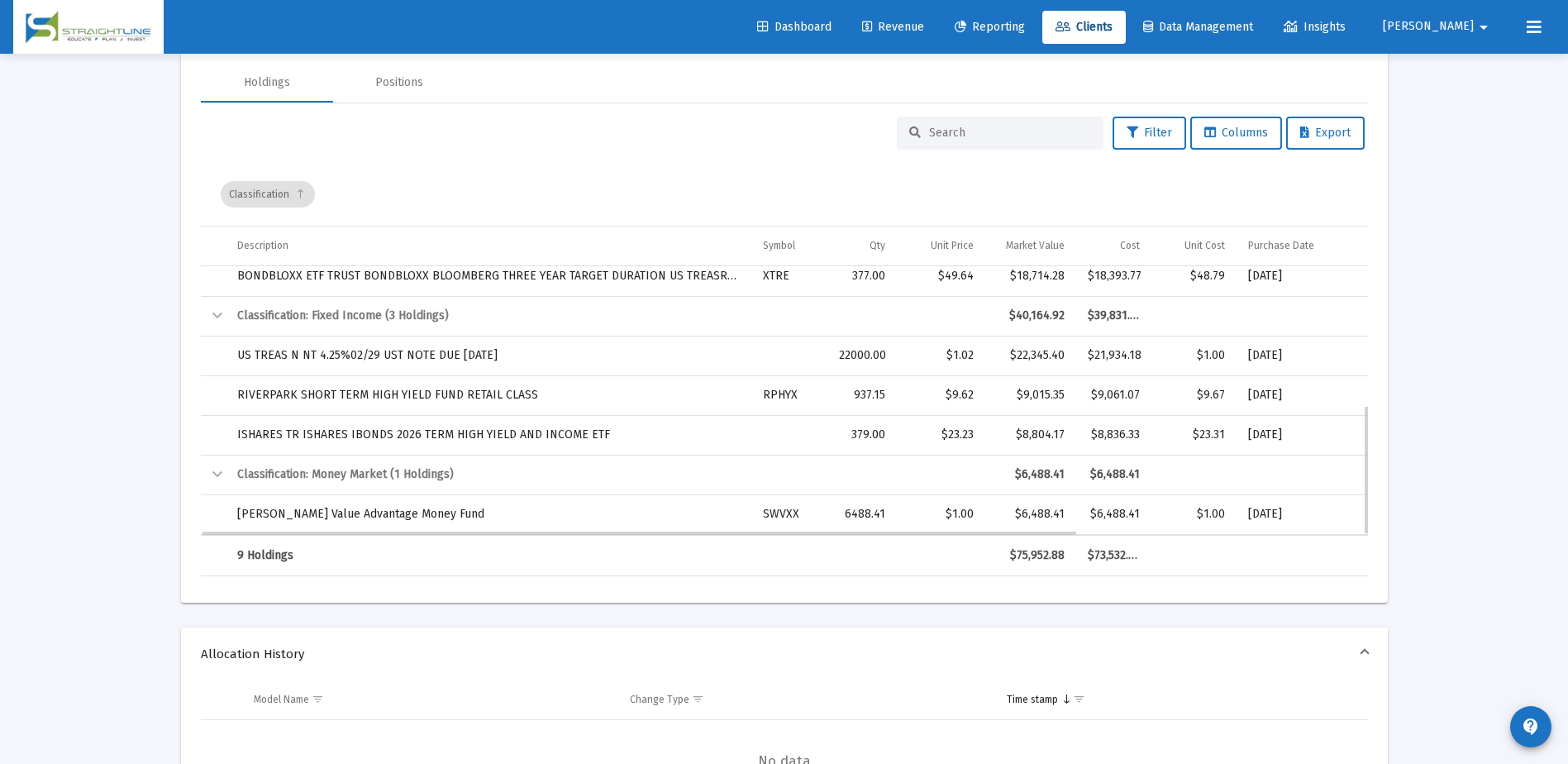
scroll to position [744, 0]
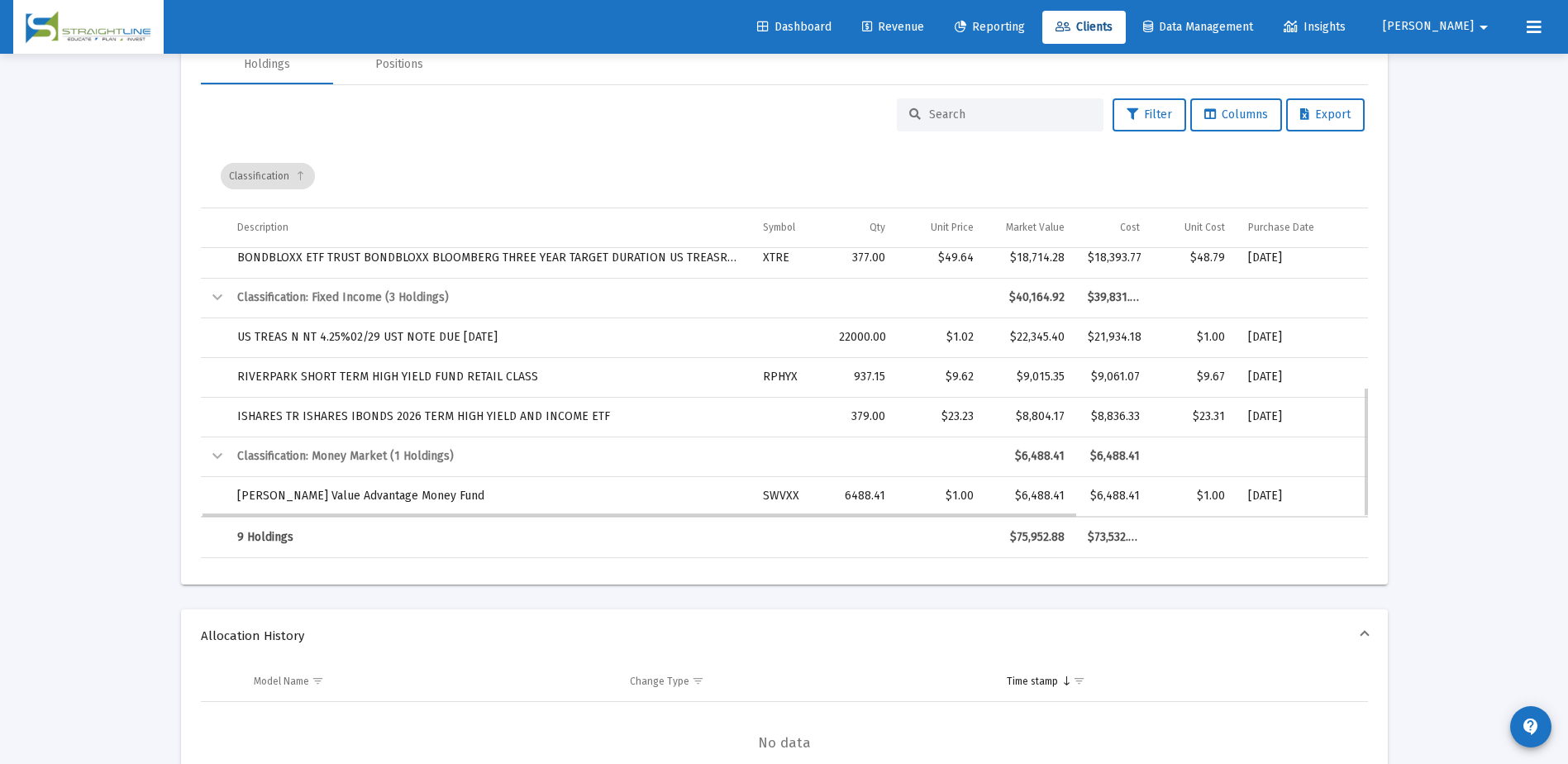
drag, startPoint x: 1063, startPoint y: 492, endPoint x: 1013, endPoint y: 491, distance: 50.0
click at [1013, 491] on div "$6,488.41" at bounding box center [1030, 496] width 68 height 17
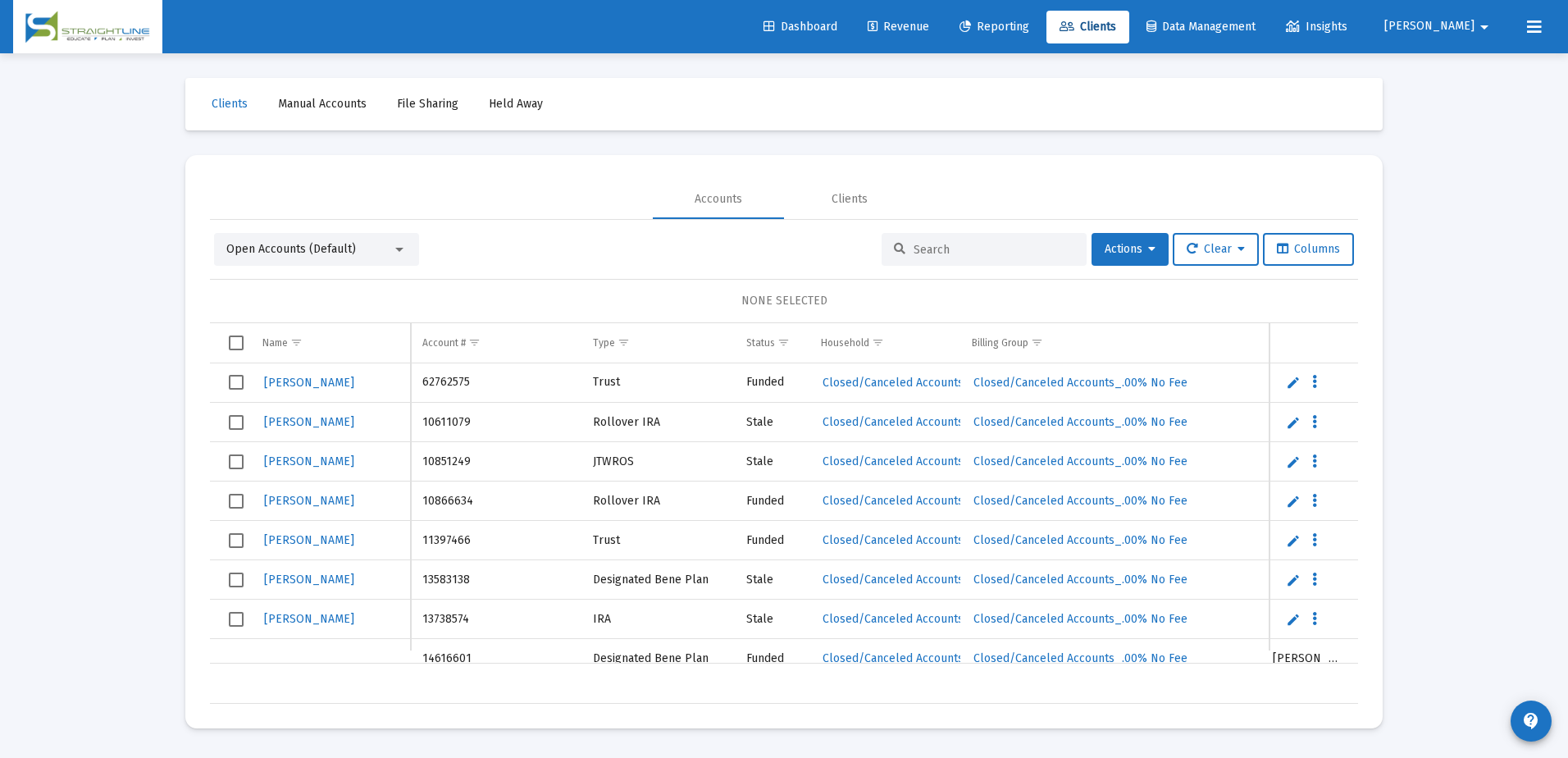
click at [910, 240] on div at bounding box center [984, 249] width 205 height 33
click at [918, 245] on input at bounding box center [994, 249] width 161 height 14
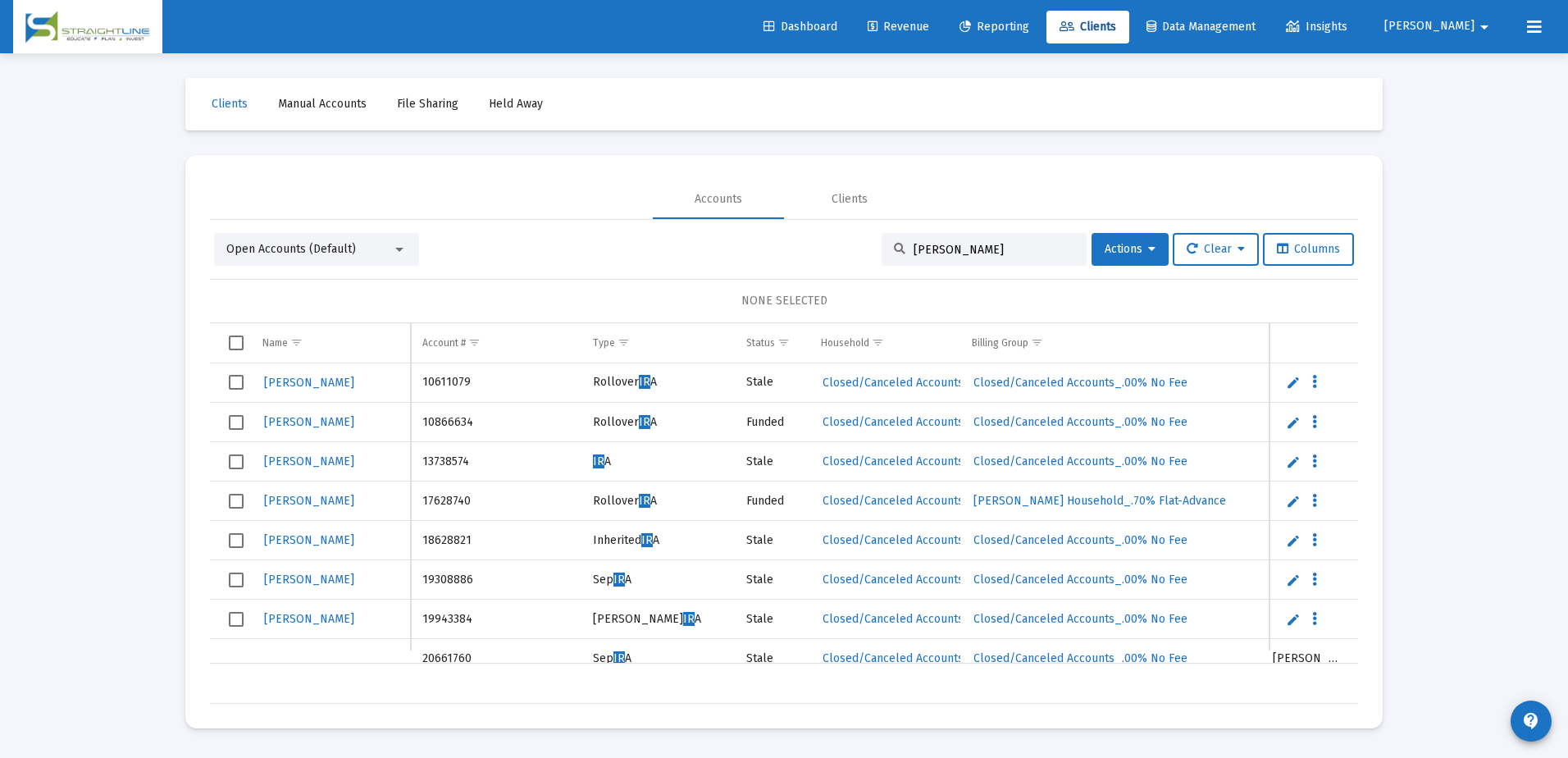
type input "[PERSON_NAME]"
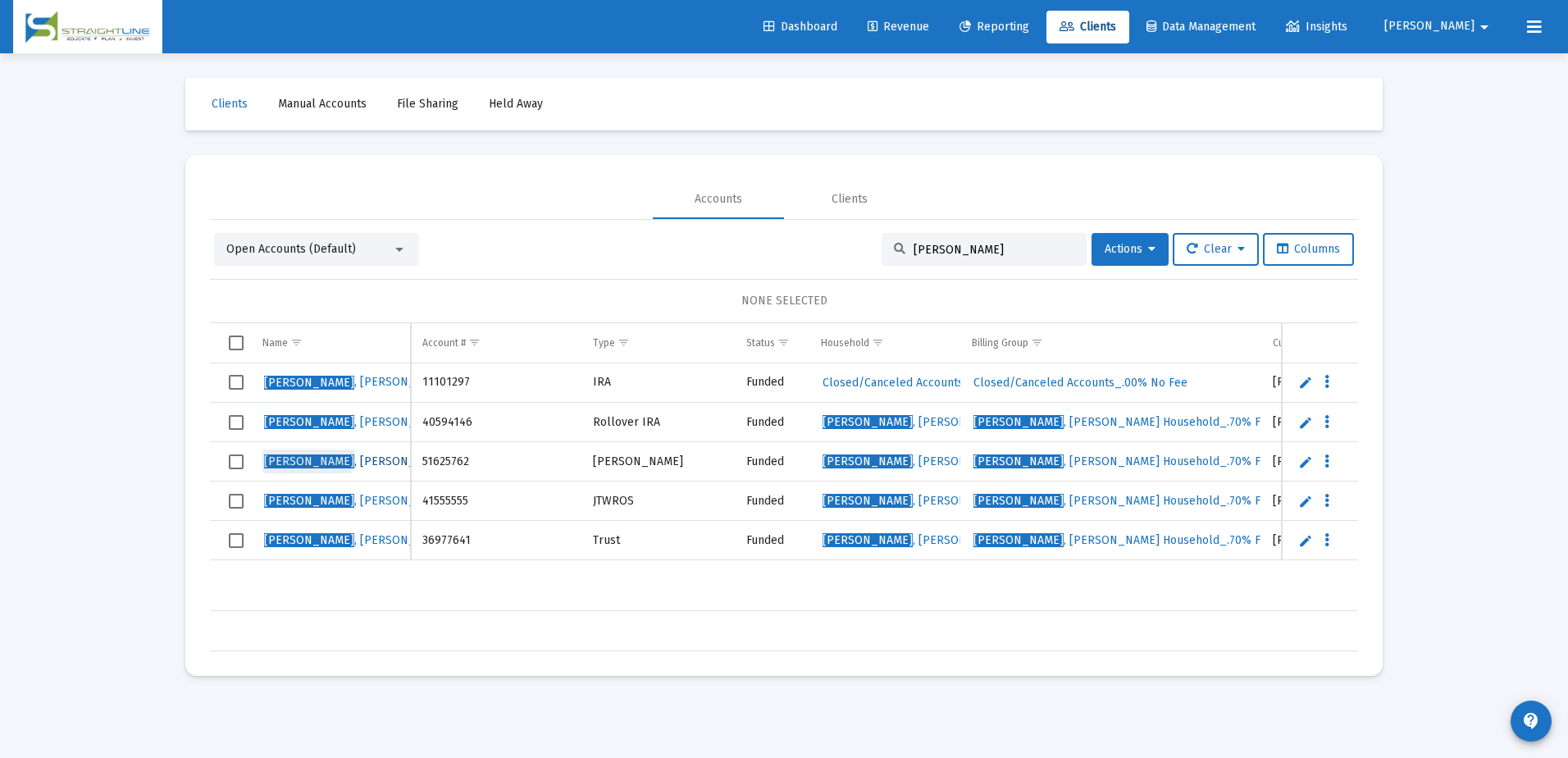
click at [306, 453] on link "[PERSON_NAME]" at bounding box center [358, 462] width 190 height 25
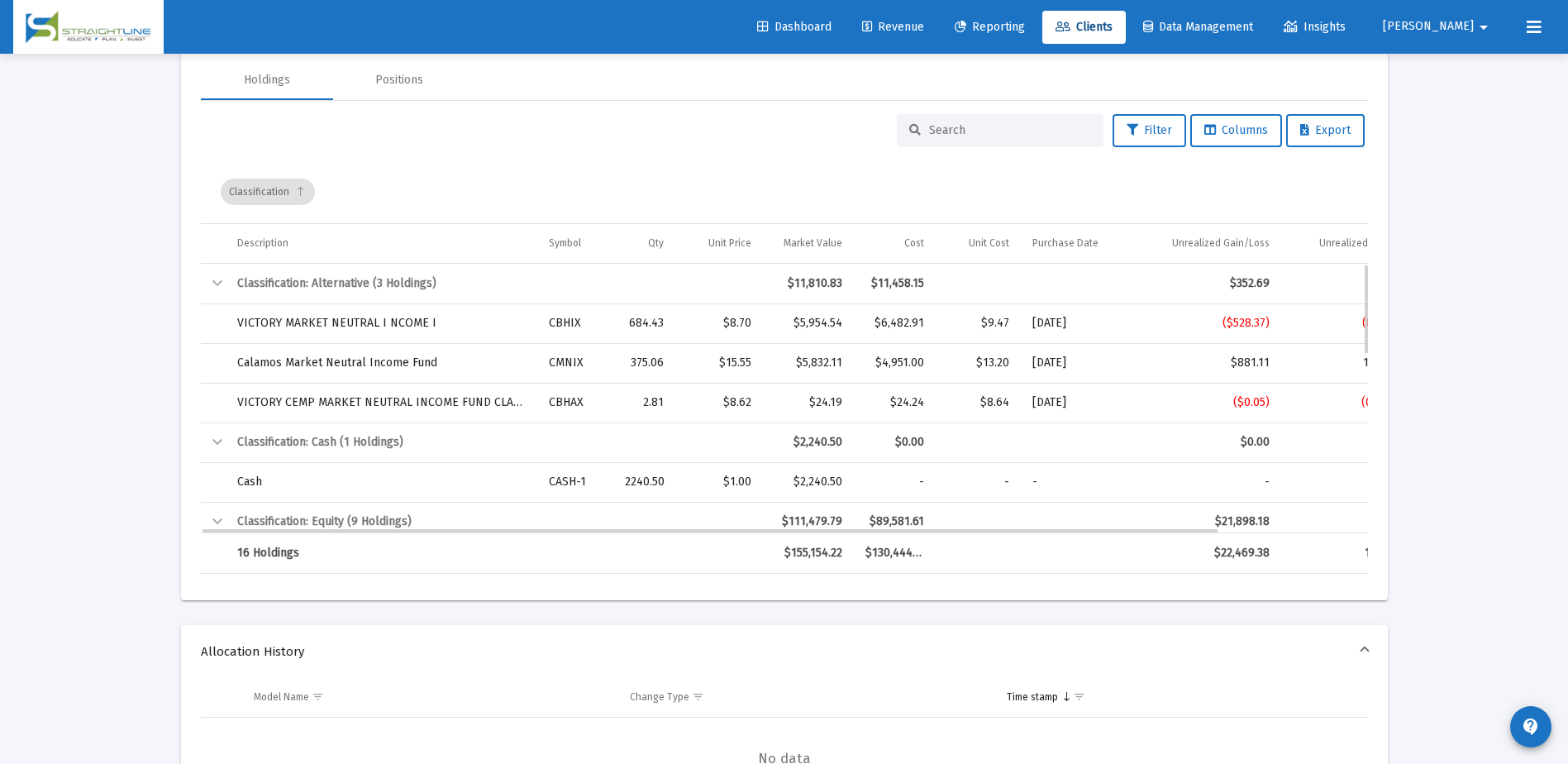
scroll to position [661, 0]
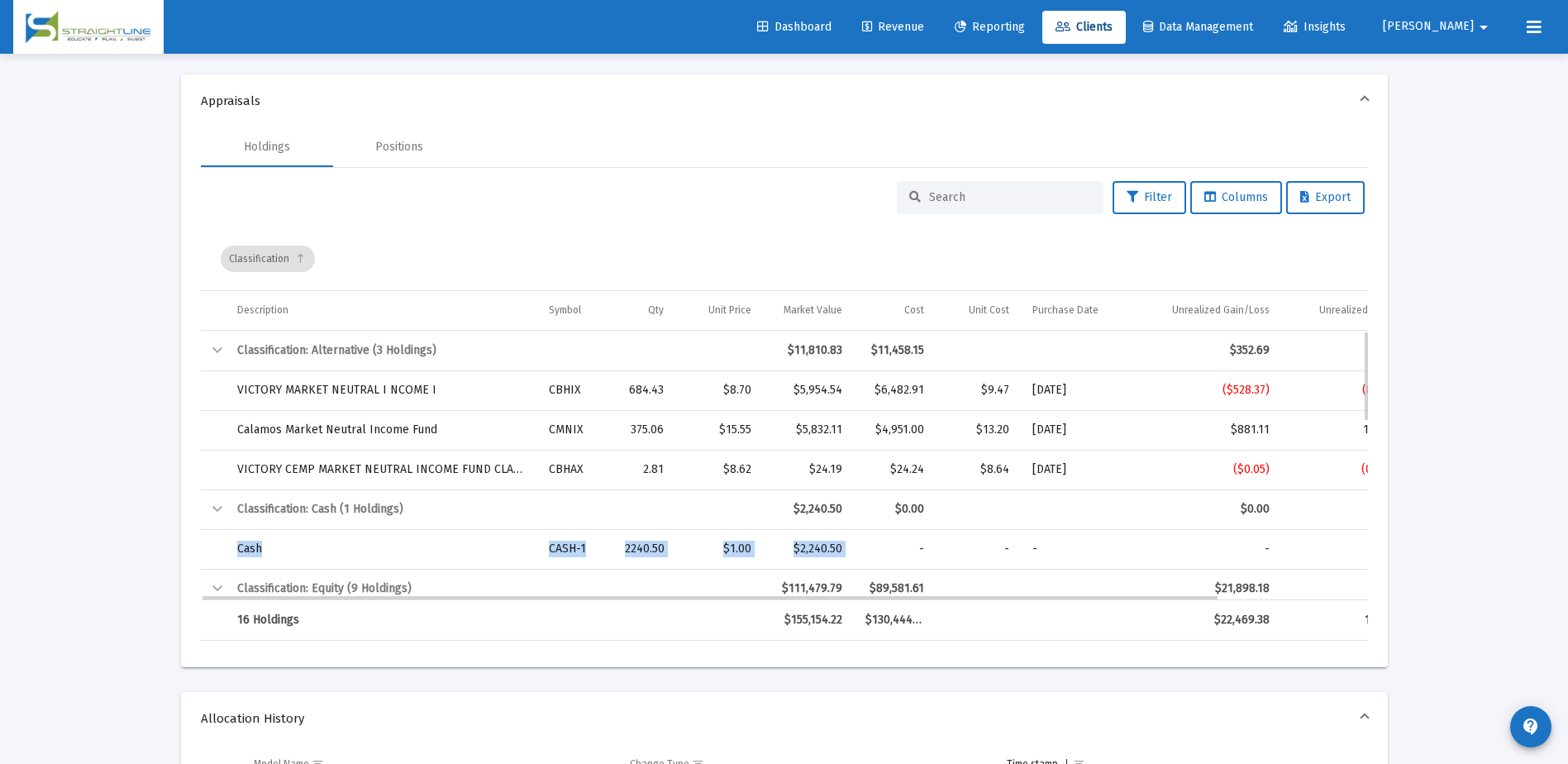
drag, startPoint x: 853, startPoint y: 550, endPoint x: 203, endPoint y: 547, distance: 650.0
click at [203, 547] on tr "Cash CASH-1 2240.50 $1.00 $2,240.50 - - - - - 1.44%" at bounding box center [869, 548] width 1337 height 40
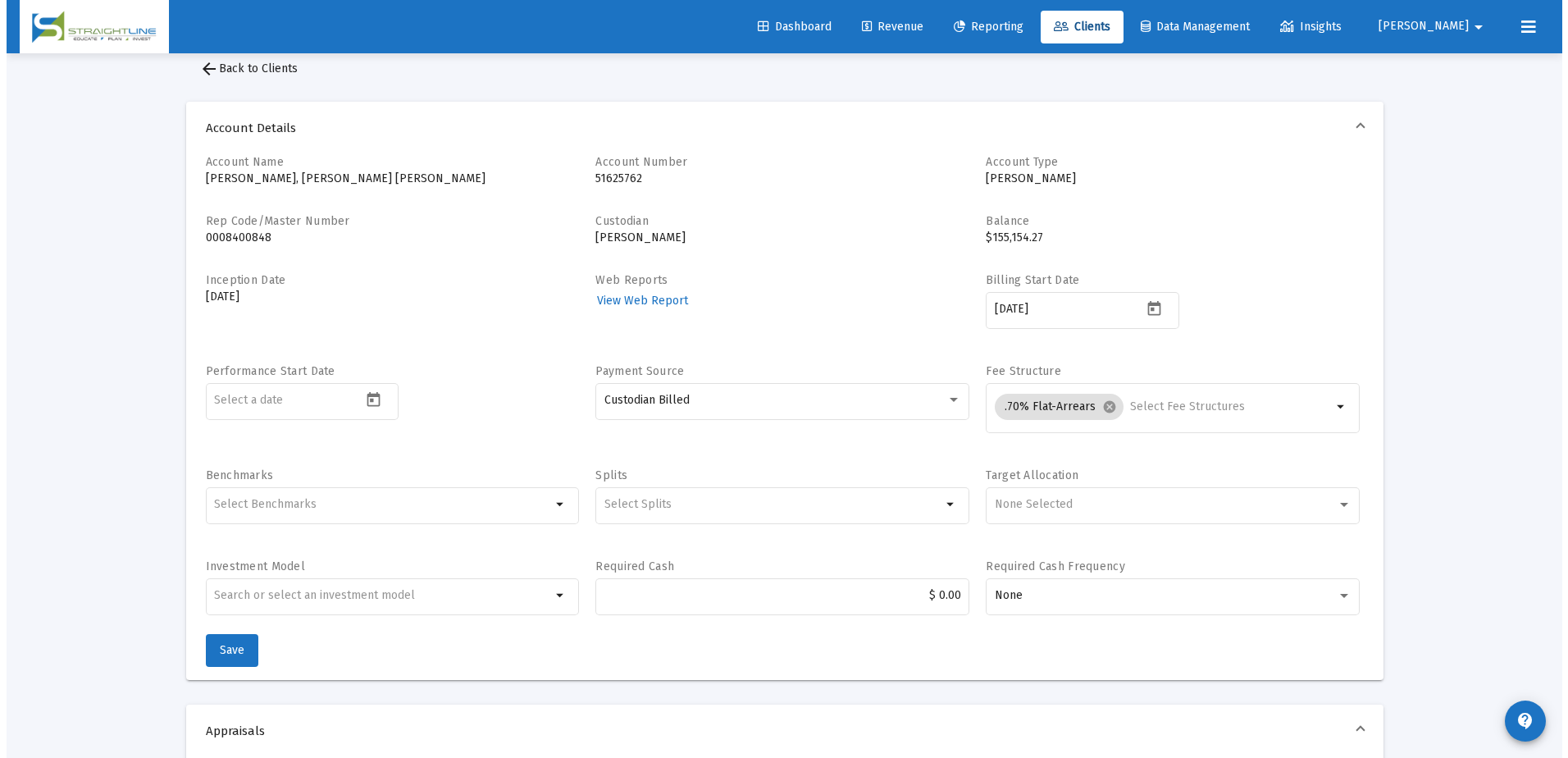
scroll to position [0, 0]
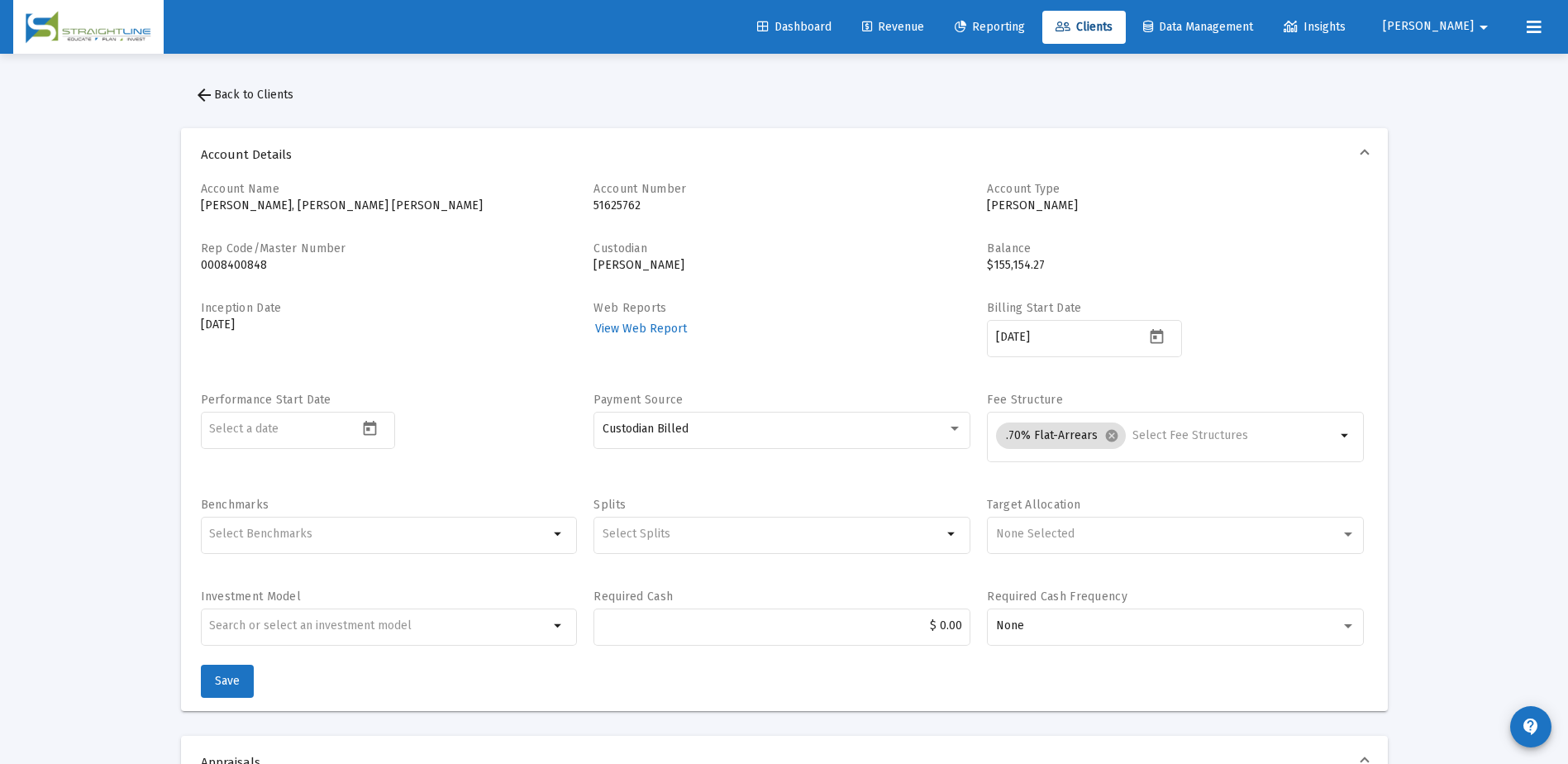
click at [1126, 15] on link "Clients" at bounding box center [1084, 28] width 84 height 33
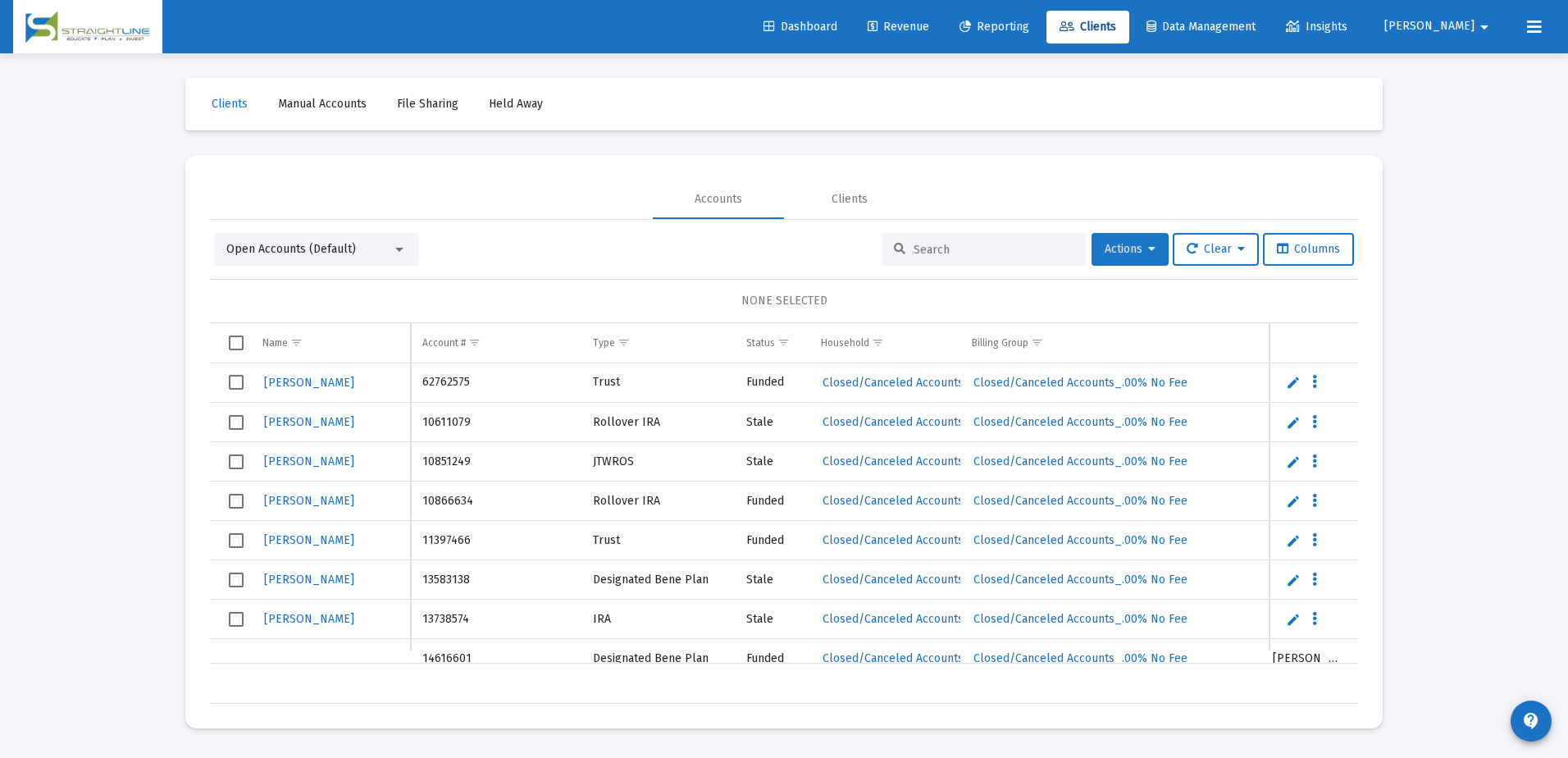
click at [1148, 253] on icon at bounding box center [1152, 249] width 7 height 12
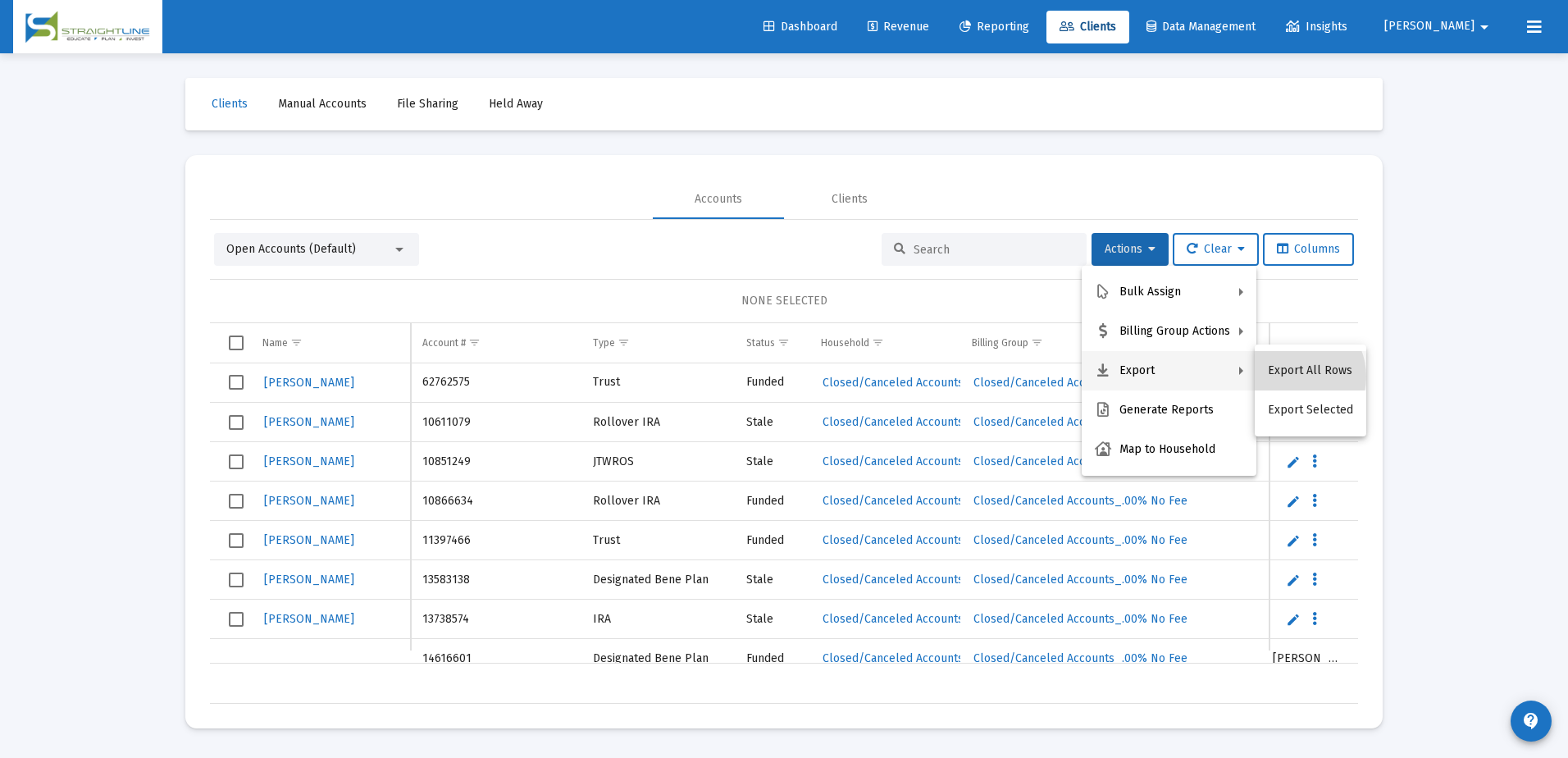
click at [1292, 377] on button "Export All Rows" at bounding box center [1311, 370] width 111 height 39
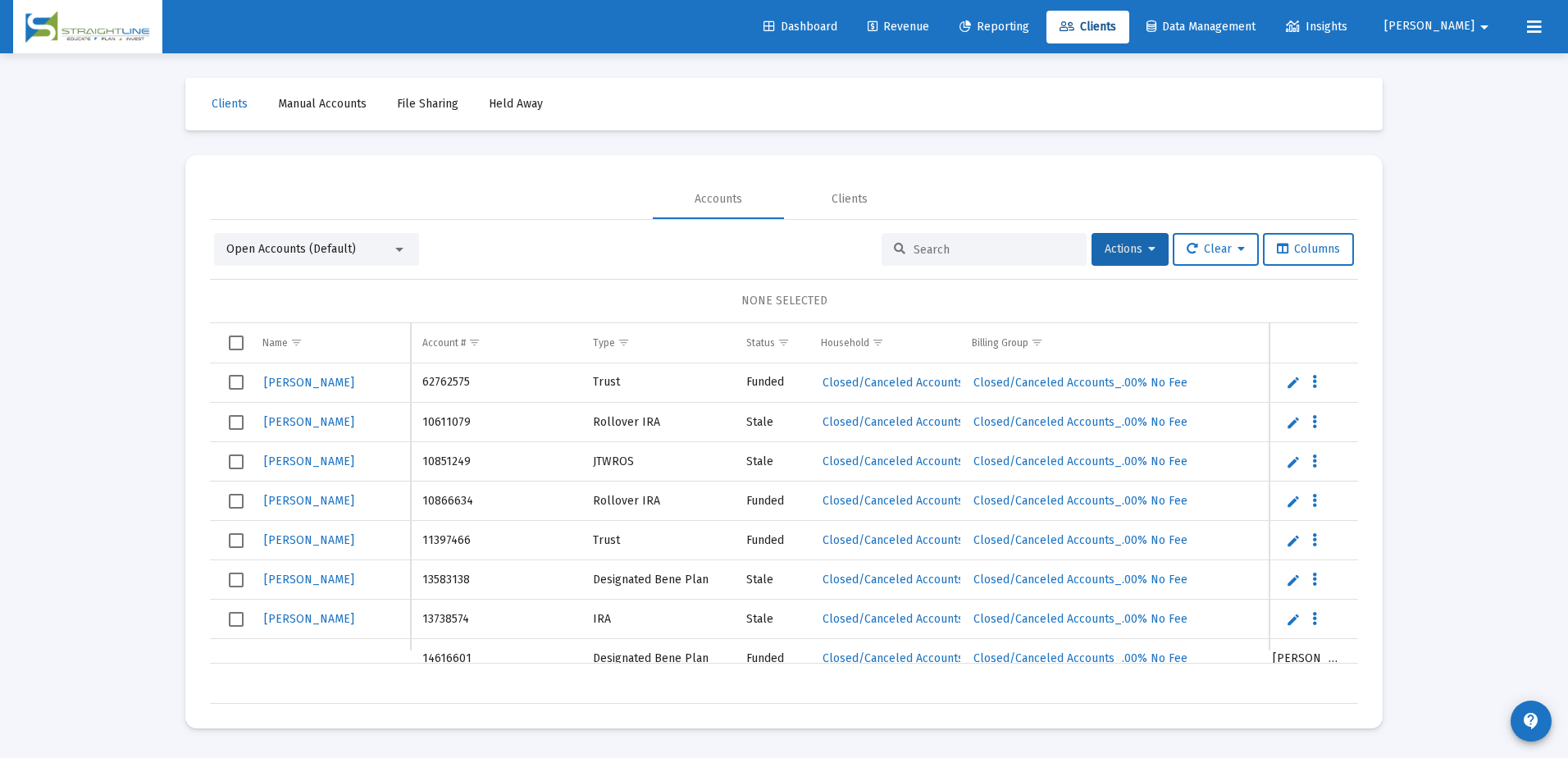
click at [400, 248] on div at bounding box center [399, 250] width 8 height 4
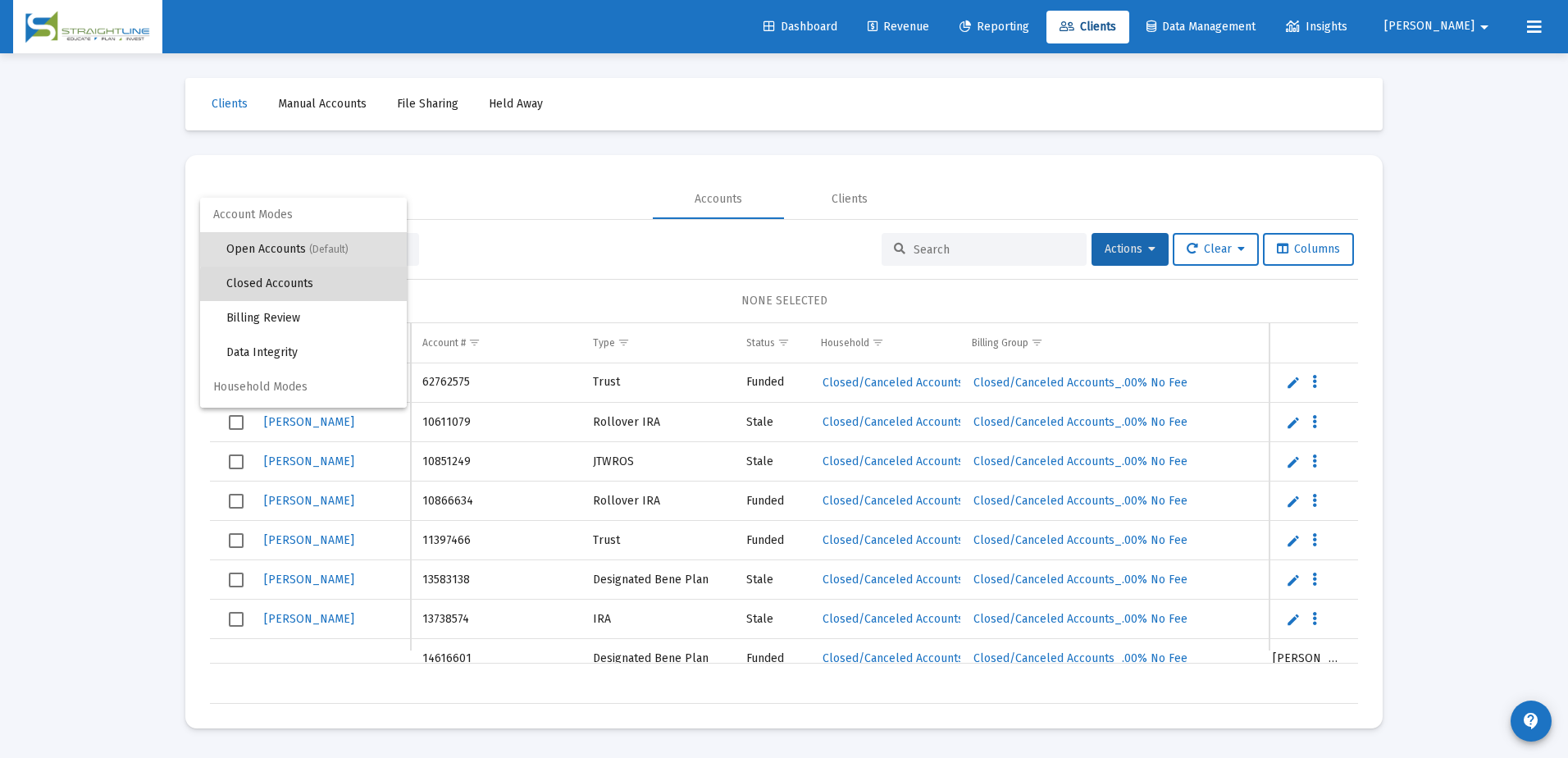
click at [364, 286] on span "Closed Accounts" at bounding box center [309, 284] width 167 height 35
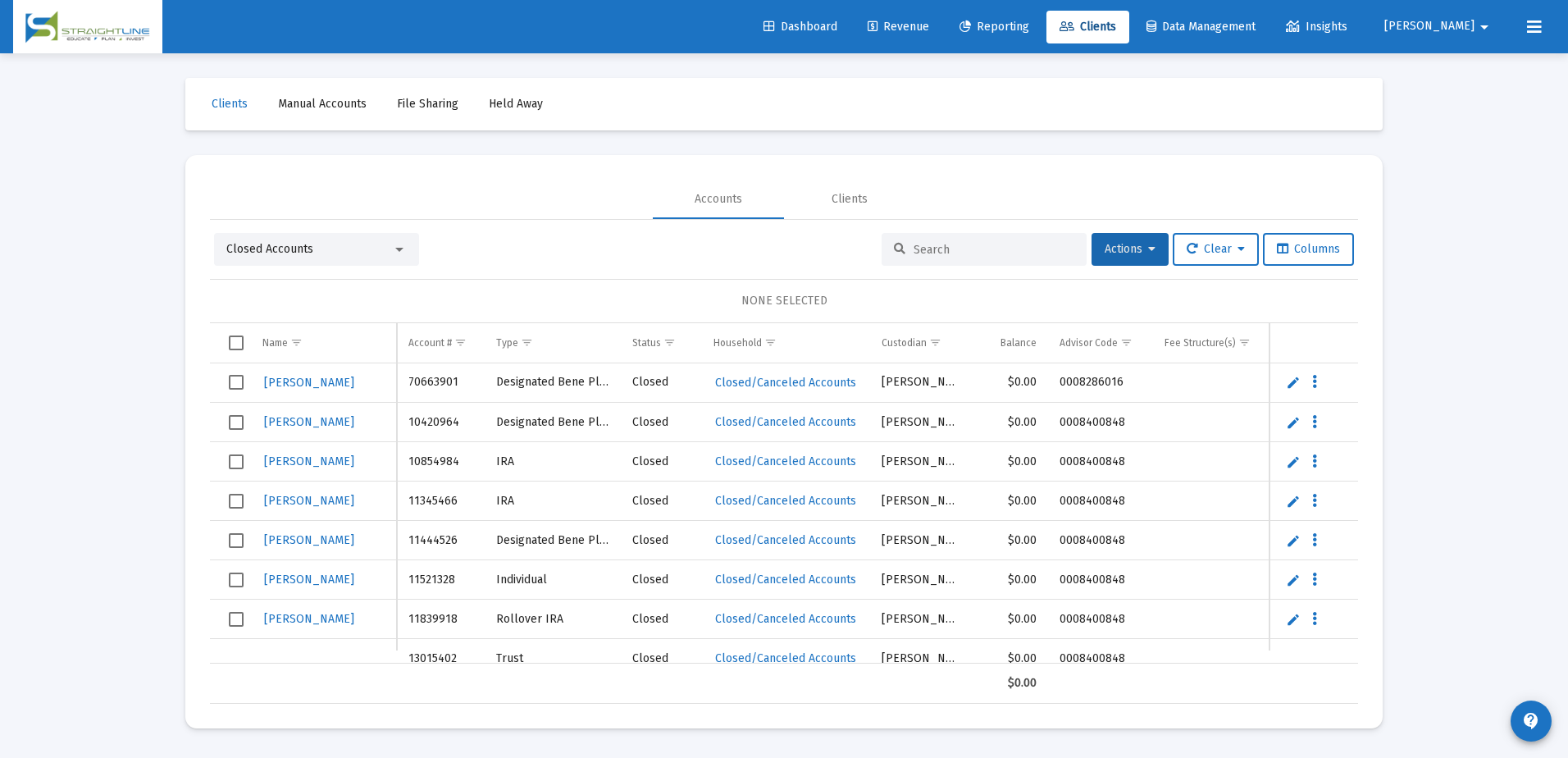
drag, startPoint x: 990, startPoint y: 658, endPoint x: 711, endPoint y: 649, distance: 279.1
click at [711, 649] on div "[PERSON_NAME] 70663901 Designated Bene Plan Closed Closed/Canceled Accounts [PE…" at bounding box center [784, 513] width 1148 height 300
click at [1148, 244] on icon at bounding box center [1152, 249] width 7 height 12
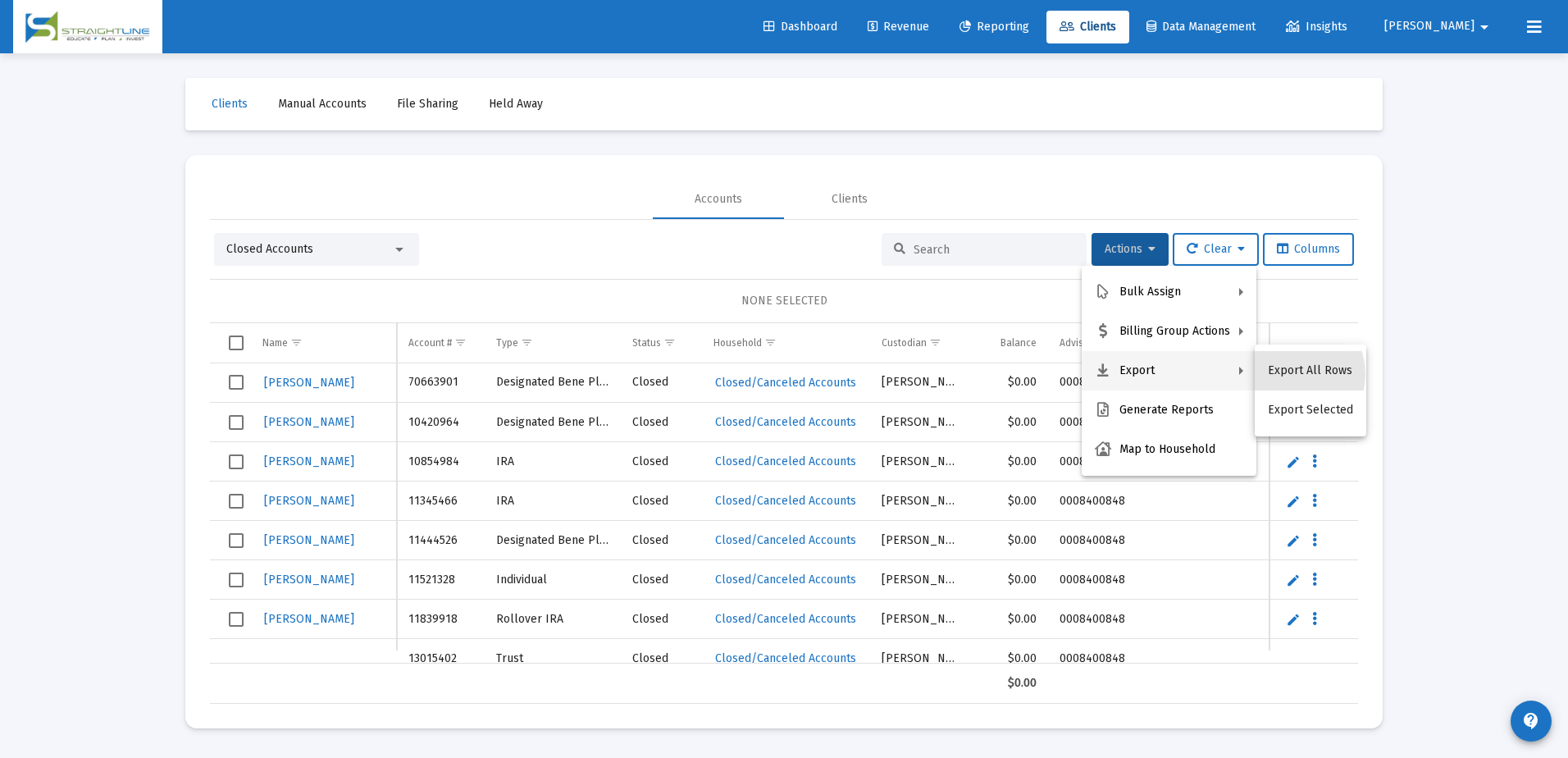
click at [1291, 374] on button "Export All Rows" at bounding box center [1311, 370] width 111 height 39
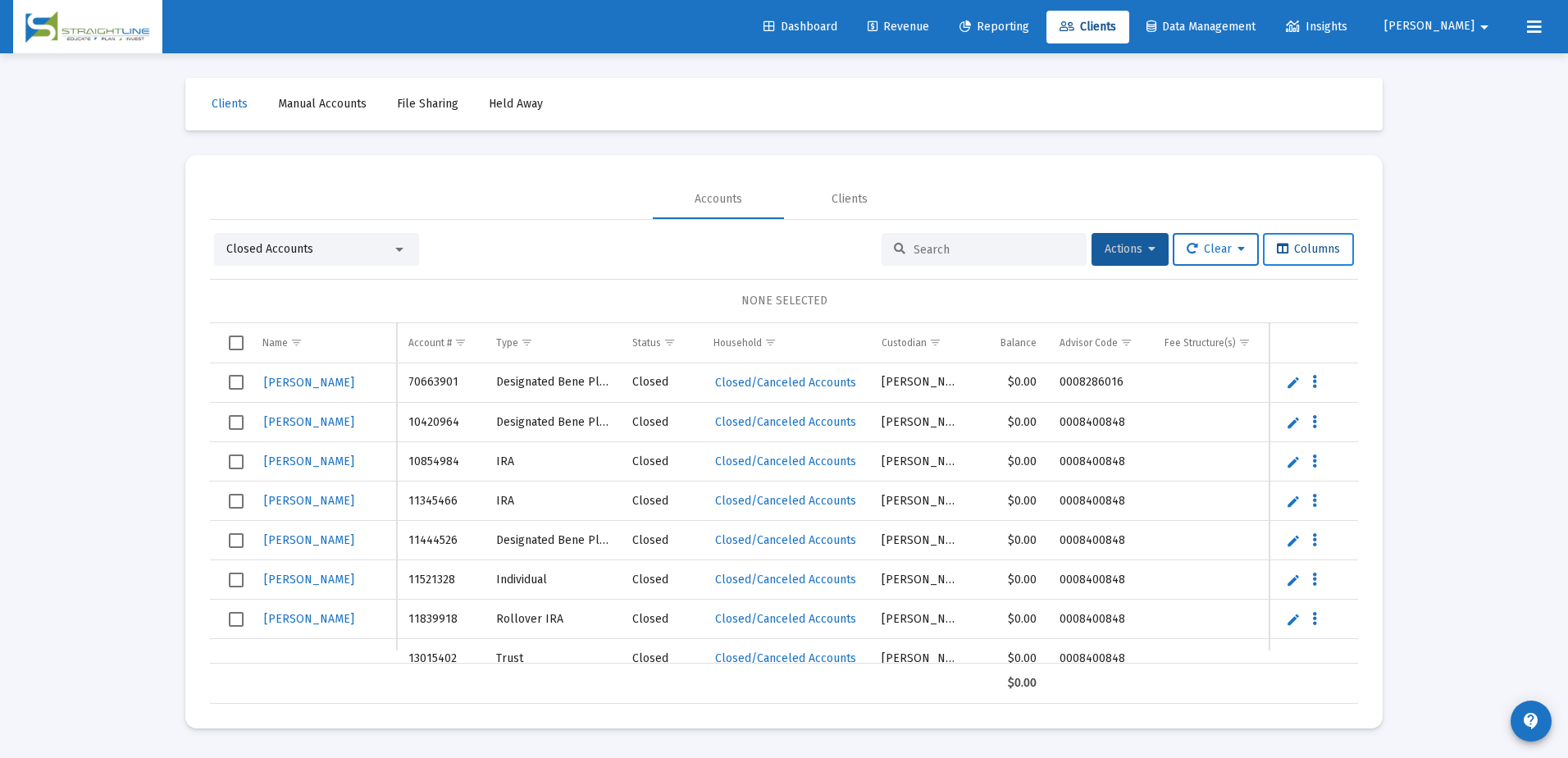
click at [1293, 246] on span "Columns" at bounding box center [1308, 248] width 63 height 14
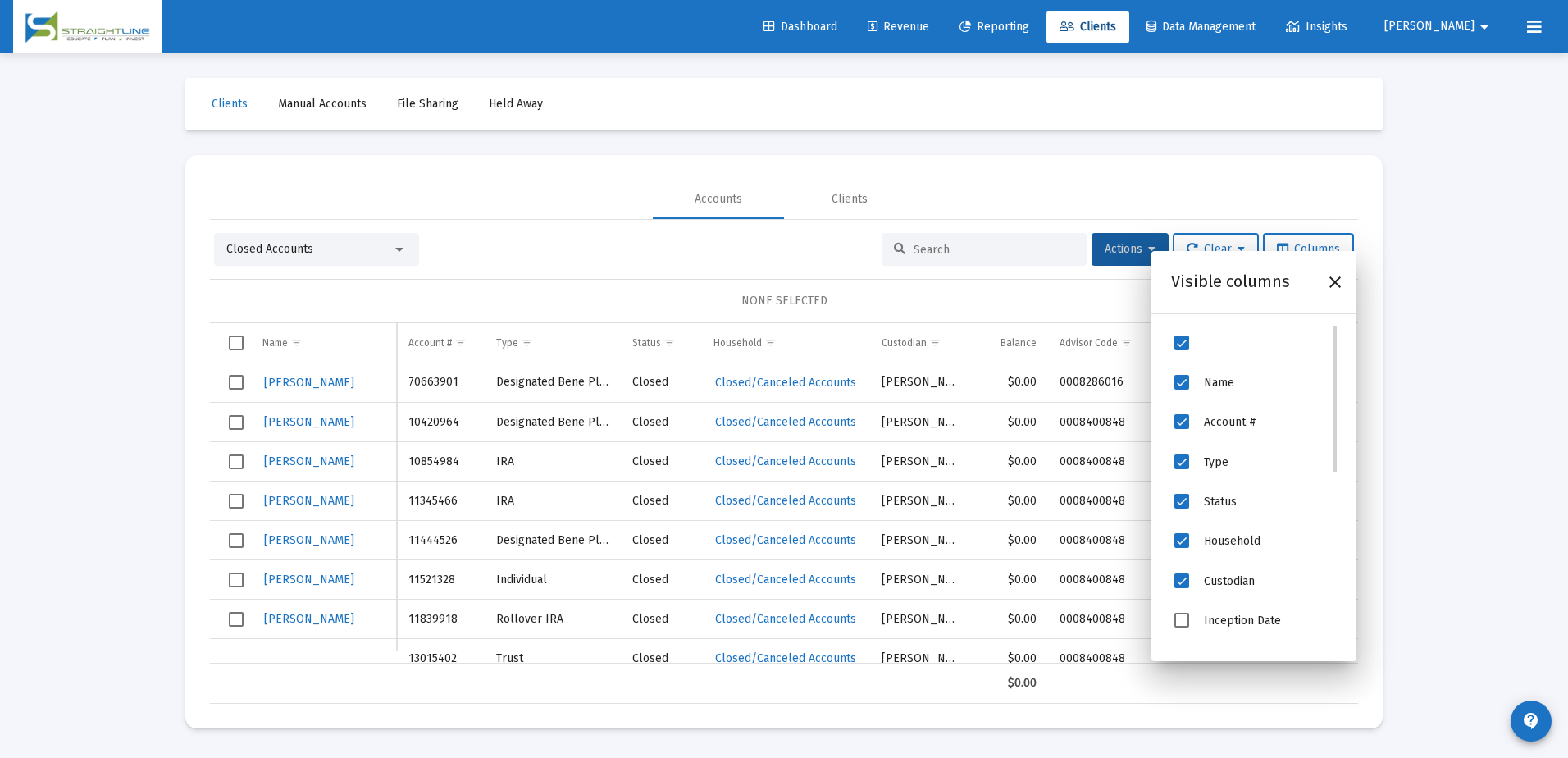
click at [1189, 614] on span "Inception Date" at bounding box center [1182, 620] width 15 height 15
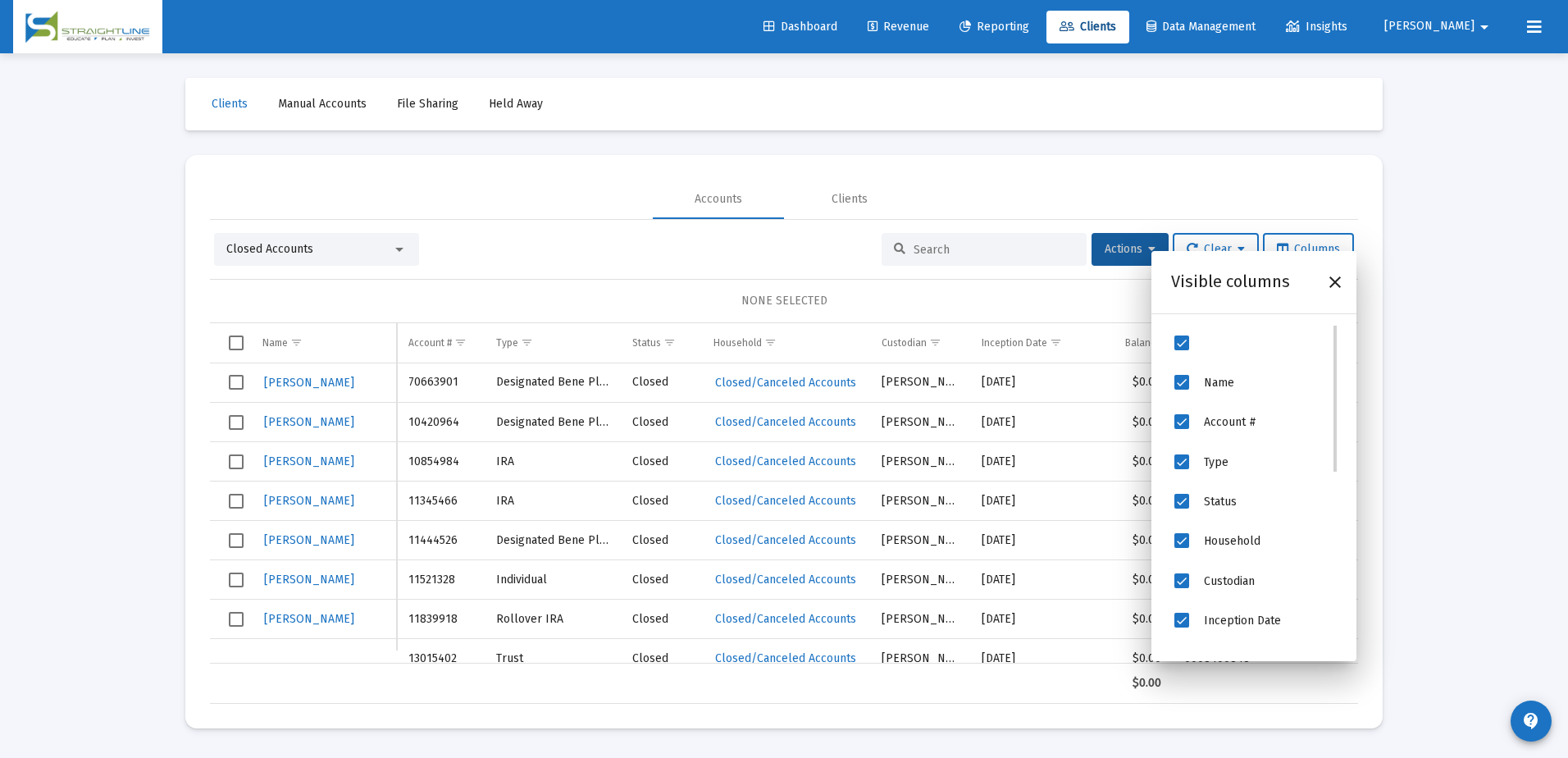
drag, startPoint x: 1337, startPoint y: 430, endPoint x: 1334, endPoint y: 471, distance: 41.1
click at [1334, 481] on div "Name Account # Type Status Household Custodian Inception Date Billing Start Dat…" at bounding box center [1253, 484] width 205 height 347
drag, startPoint x: 1336, startPoint y: 461, endPoint x: 1304, endPoint y: 524, distance: 70.7
click at [1337, 562] on body "Dashboard Revenue Reporting Clients Data Management Insights [PERSON_NAME] Inte…" at bounding box center [784, 379] width 1568 height 758
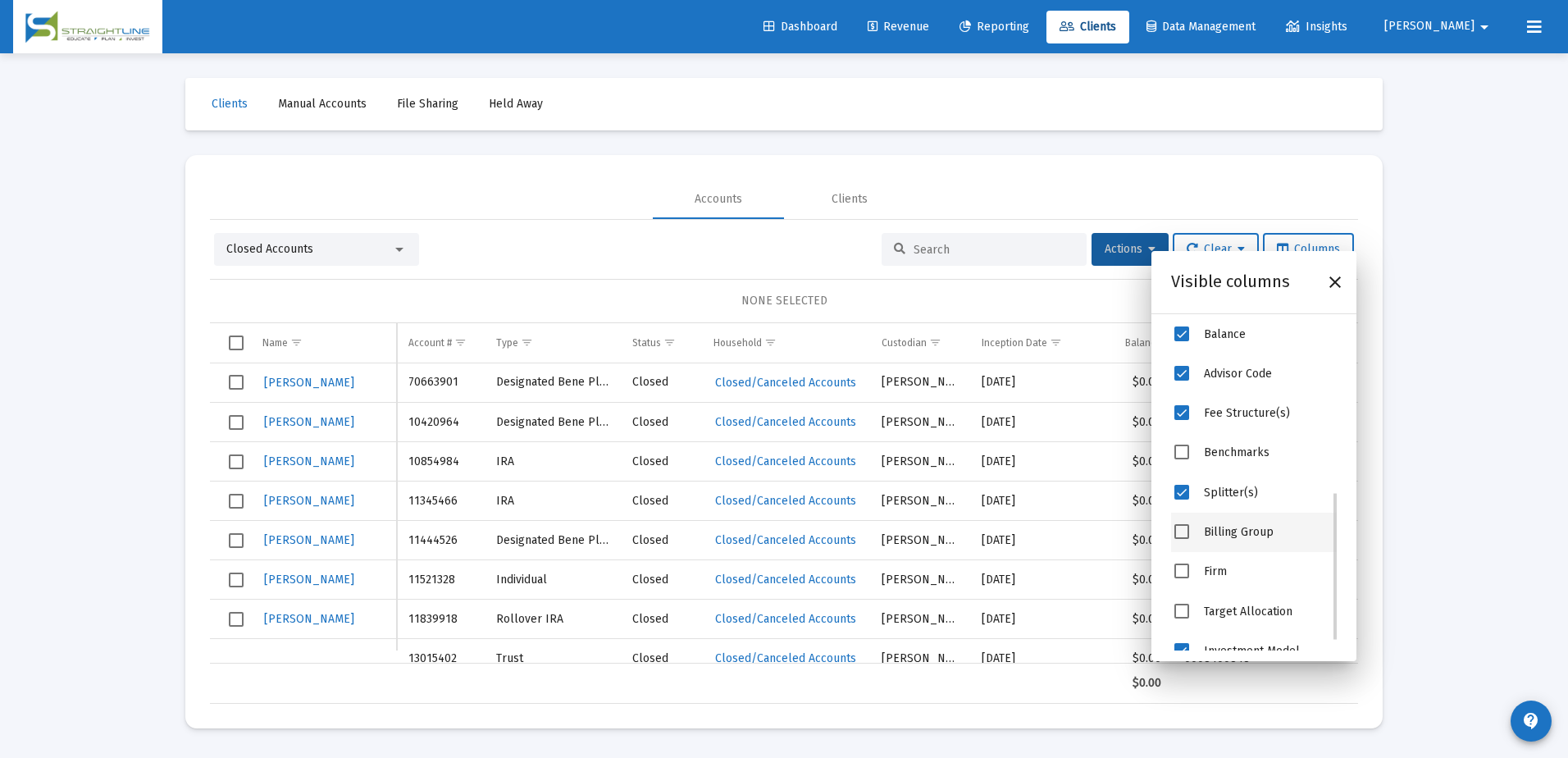
scroll to position [386, 0]
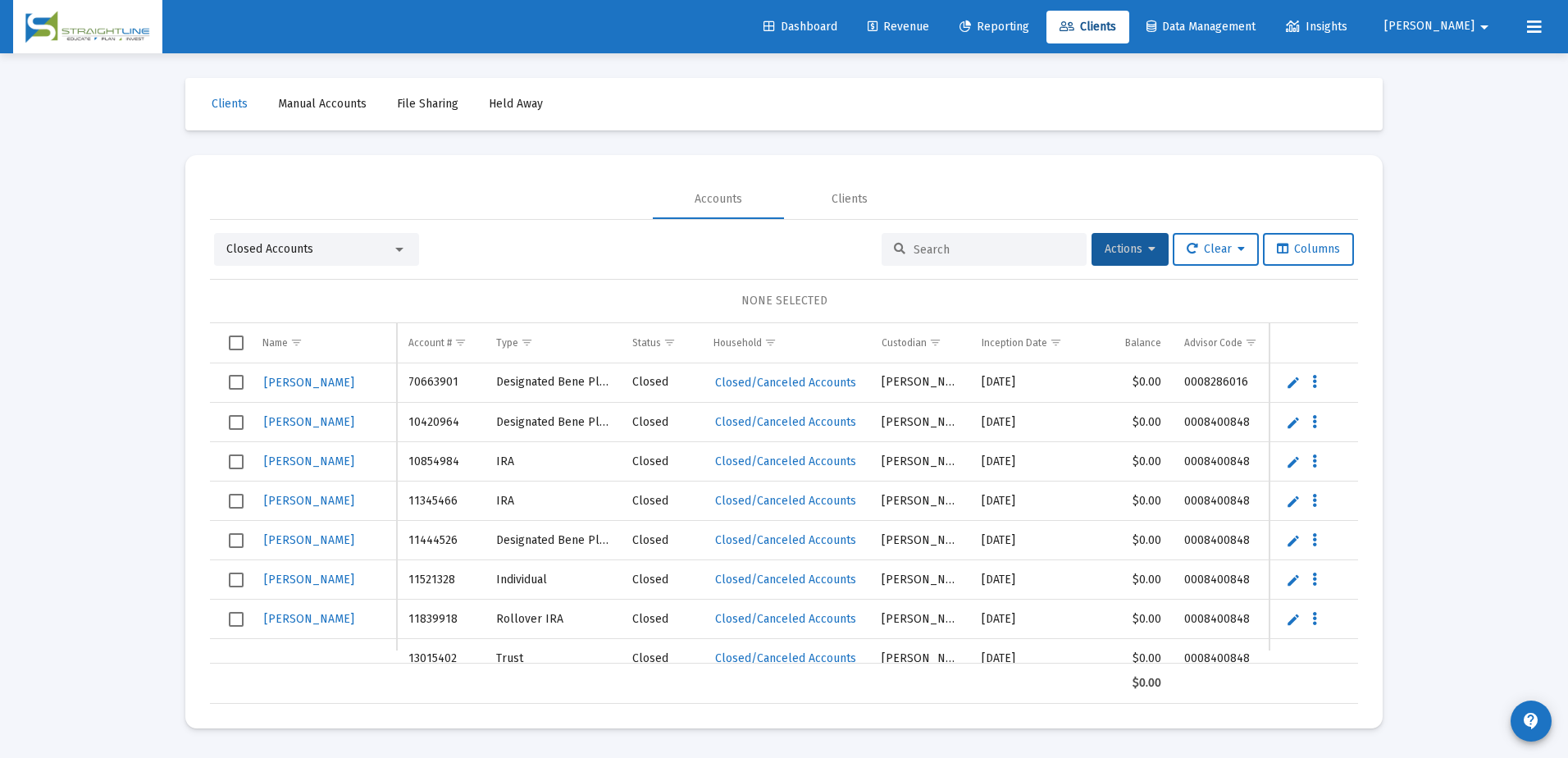
click at [1372, 496] on mat-card "Accounts Clients Closed Accounts Actions Clear Columns NONE SELECTED Name Name …" at bounding box center [784, 441] width 1198 height 573
